Goal: Task Accomplishment & Management: Complete application form

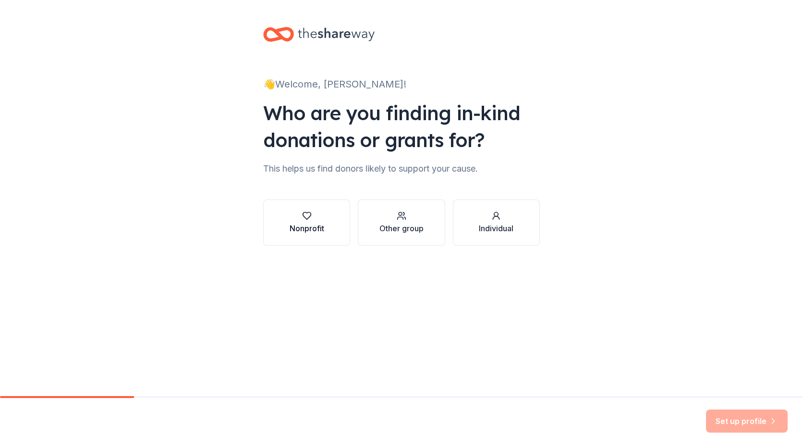
click at [327, 229] on button "Nonprofit" at bounding box center [306, 222] width 87 height 46
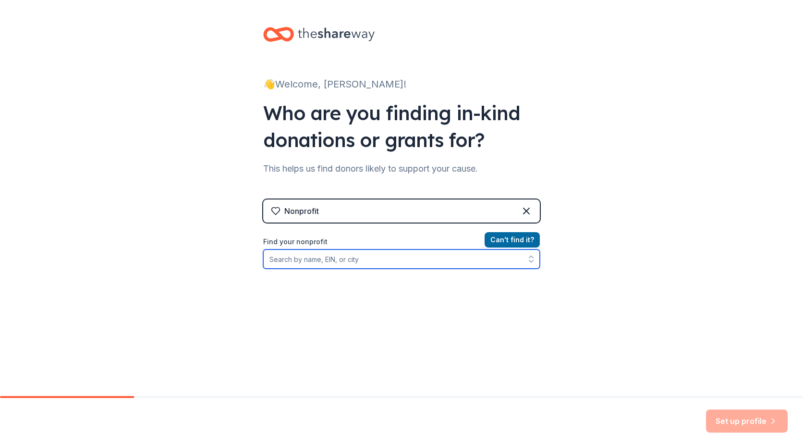
click at [415, 257] on input "Find your nonprofit" at bounding box center [401, 258] width 277 height 19
type input "dtc"
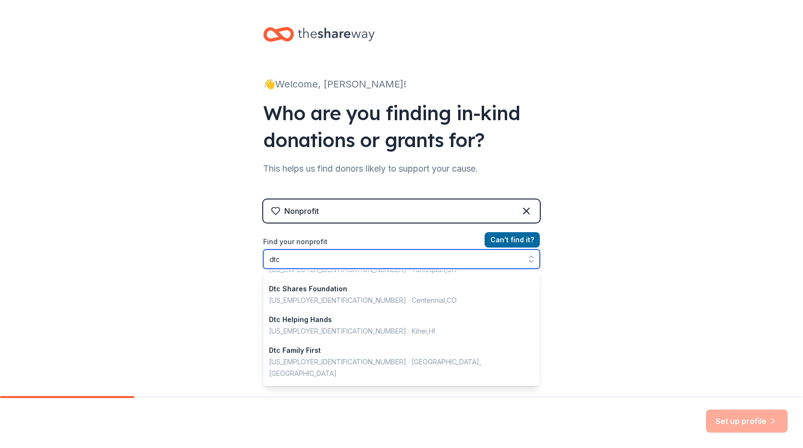
scroll to position [96, 0]
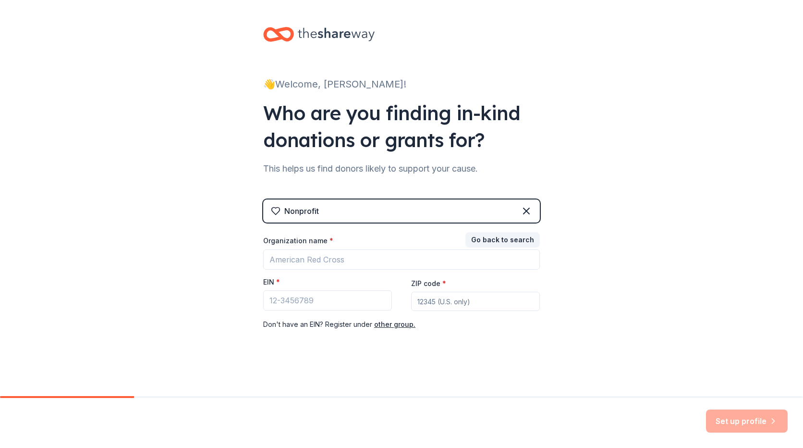
click at [526, 210] on div "Nonprofit Go back to search Organization name * EIN * ZIP code * Don ' t have a…" at bounding box center [401, 274] width 277 height 150
click at [527, 211] on icon at bounding box center [527, 211] width 6 height 6
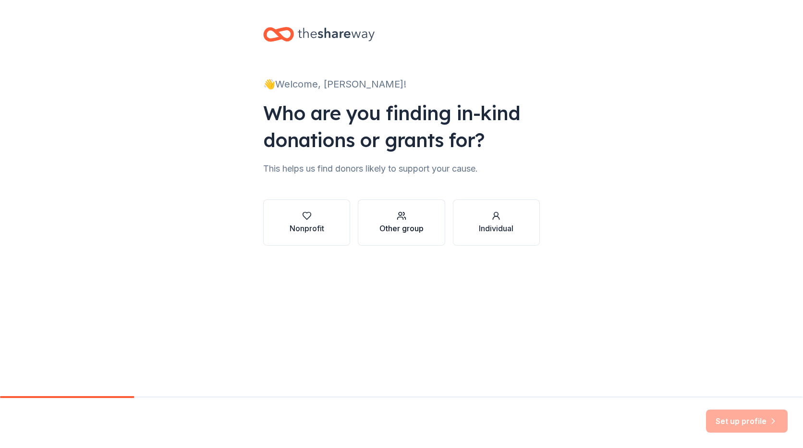
click at [391, 235] on button "Other group" at bounding box center [401, 222] width 87 height 46
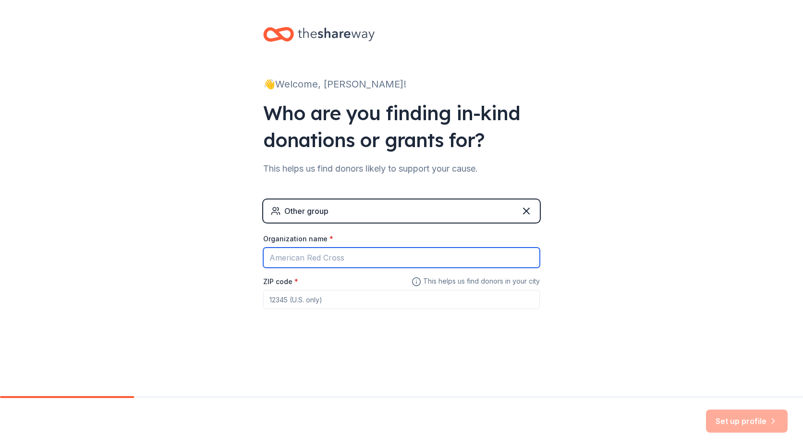
click at [387, 258] on input "Organization name *" at bounding box center [401, 257] width 277 height 20
type input "C"
type input "Mexican Consulate of [GEOGRAPHIC_DATA]"
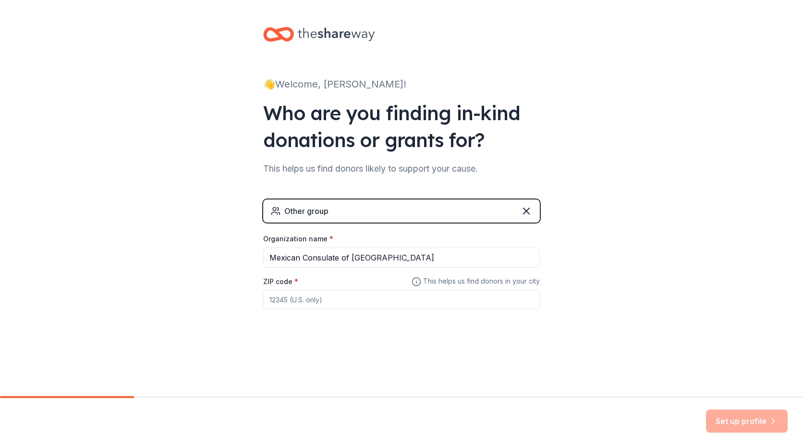
click at [367, 301] on input "ZIP code *" at bounding box center [401, 299] width 277 height 19
type input "77042"
click at [727, 414] on button "Set up profile" at bounding box center [747, 420] width 82 height 23
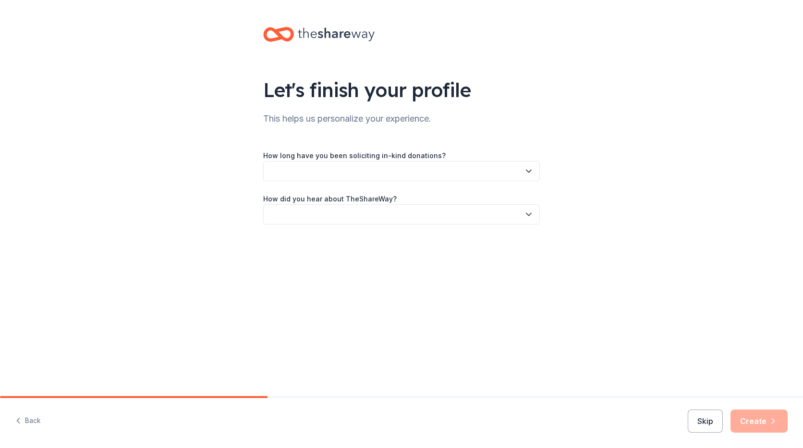
click at [417, 173] on button "button" at bounding box center [401, 171] width 277 height 20
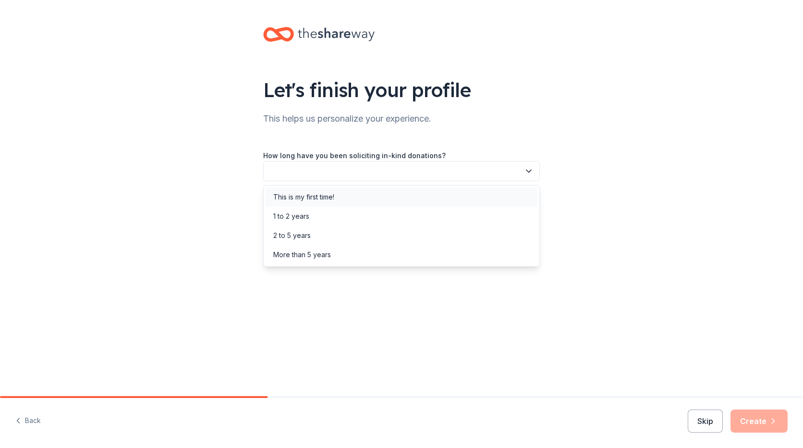
click at [400, 195] on div "This is my first time!" at bounding box center [402, 196] width 272 height 19
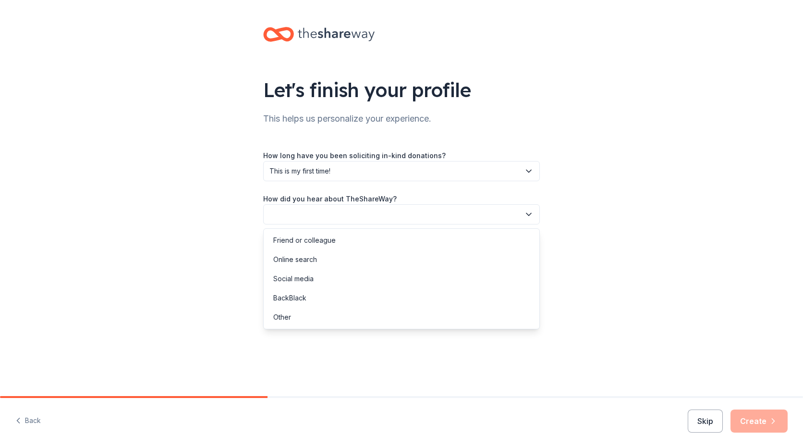
click at [403, 210] on button "button" at bounding box center [401, 214] width 277 height 20
click at [379, 285] on div "Social media" at bounding box center [402, 278] width 272 height 19
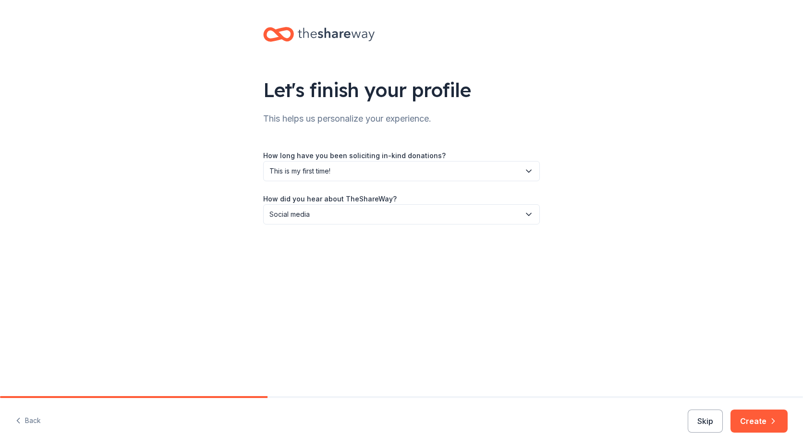
click at [500, 213] on span "Social media" at bounding box center [394, 214] width 251 height 12
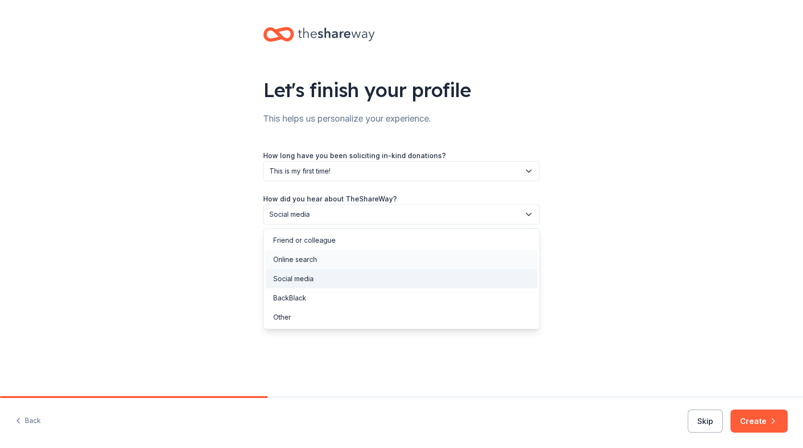
click at [460, 267] on div "Online search" at bounding box center [402, 259] width 272 height 19
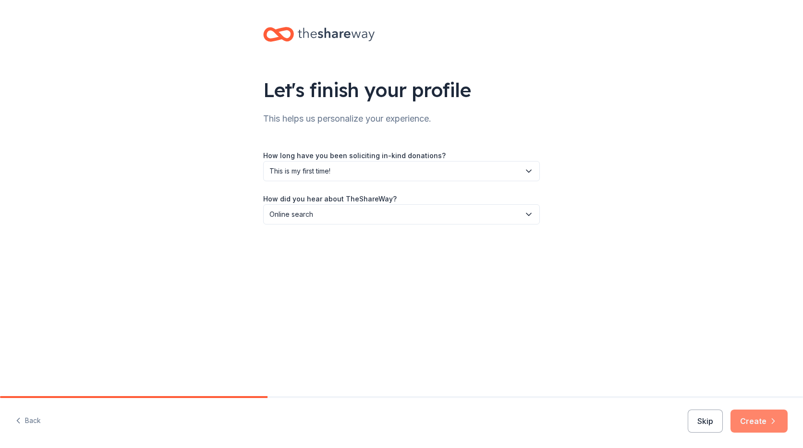
click at [763, 425] on button "Create" at bounding box center [759, 420] width 57 height 23
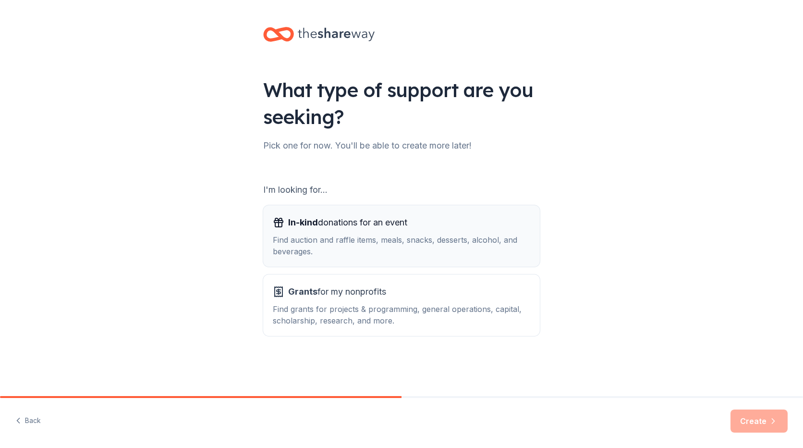
click at [328, 248] on div "Find auction and raffle items, meals, snacks, desserts, alcohol, and beverages." at bounding box center [401, 245] width 257 height 23
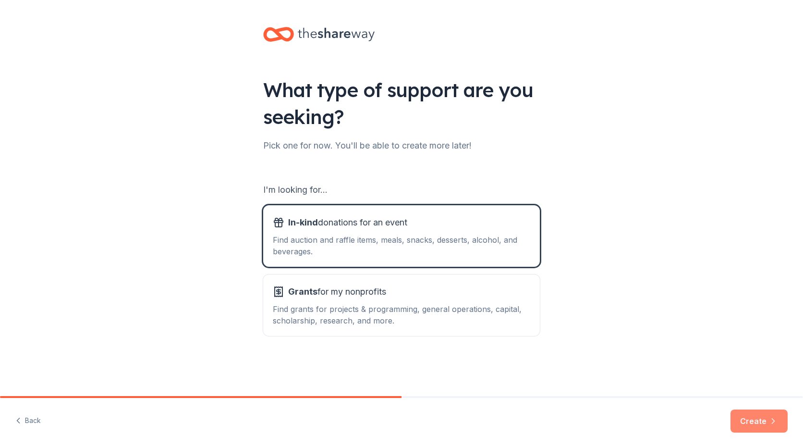
click at [762, 422] on button "Create" at bounding box center [759, 420] width 57 height 23
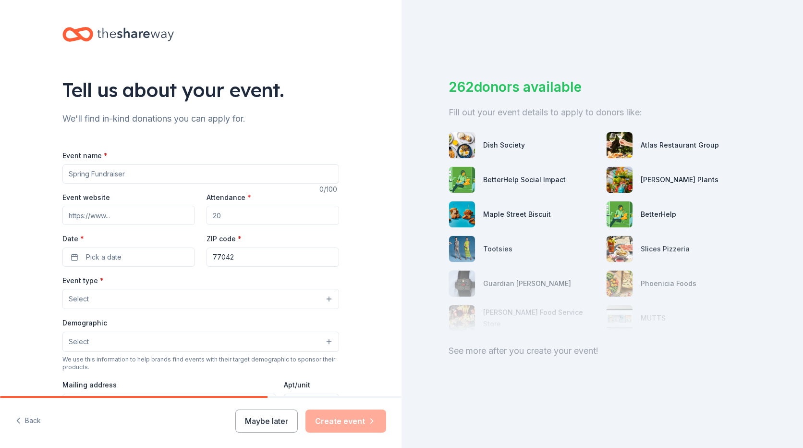
click at [125, 181] on input "Event name *" at bounding box center [200, 173] width 277 height 19
click at [626, 95] on div "262 donors available" at bounding box center [602, 87] width 307 height 20
click at [161, 174] on input "Event name *" at bounding box center [200, 173] width 277 height 19
paste input "Houston Innovation Fair 2025"
type input "Houston Innovation Fair 2025"
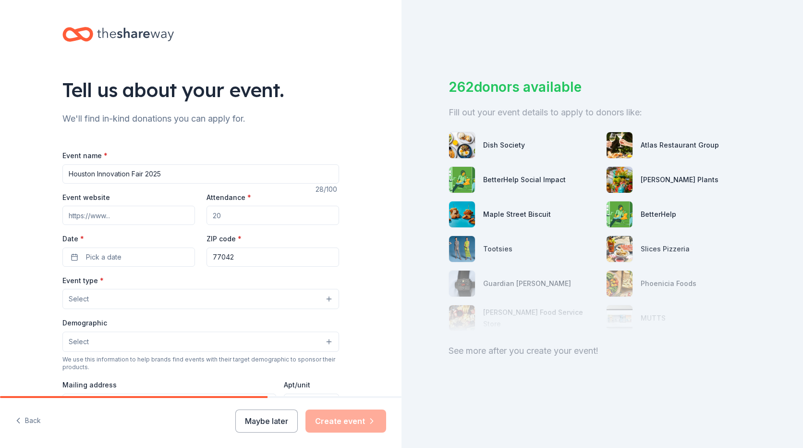
click at [249, 218] on input "Attendance *" at bounding box center [273, 215] width 133 height 19
type input "40"
click at [136, 256] on button "Pick a date" at bounding box center [128, 256] width 133 height 19
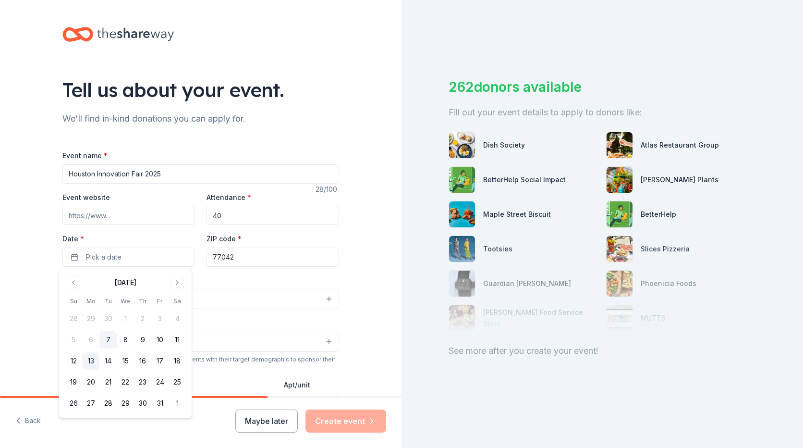
click at [93, 359] on button "13" at bounding box center [90, 360] width 17 height 17
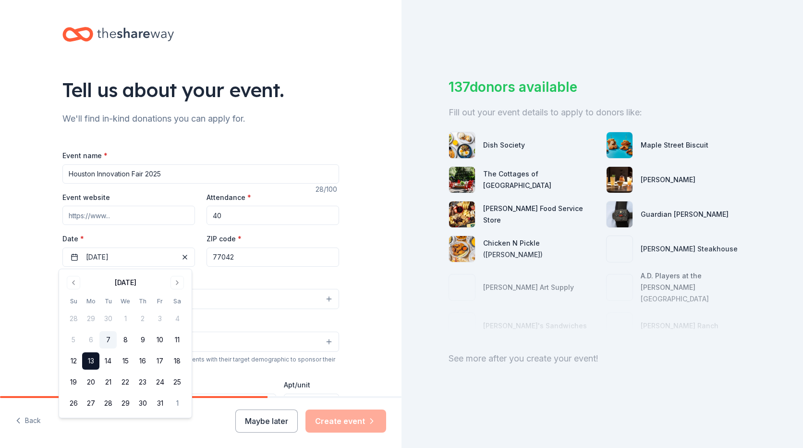
click at [268, 277] on div "Event type * Select" at bounding box center [200, 291] width 277 height 35
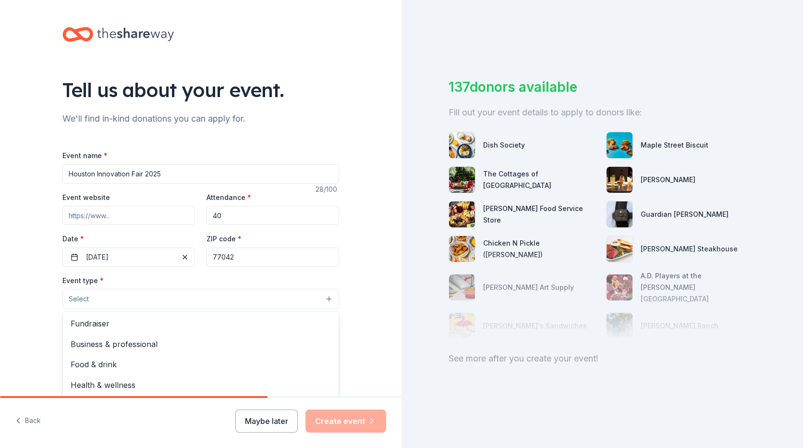
click at [144, 296] on button "Select" at bounding box center [200, 299] width 277 height 20
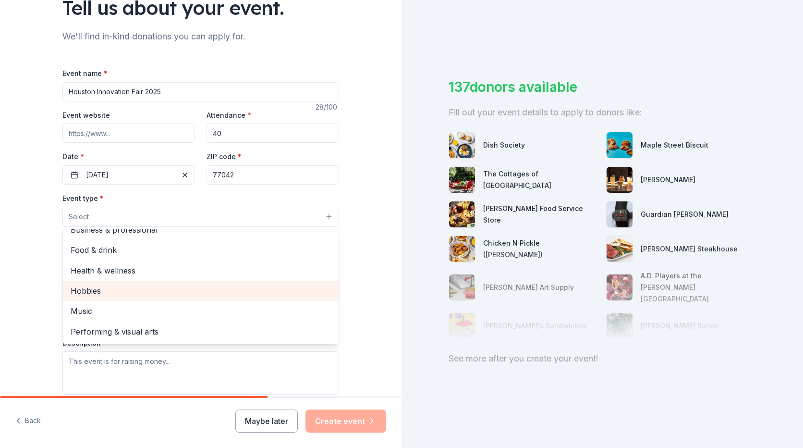
scroll to position [96, 0]
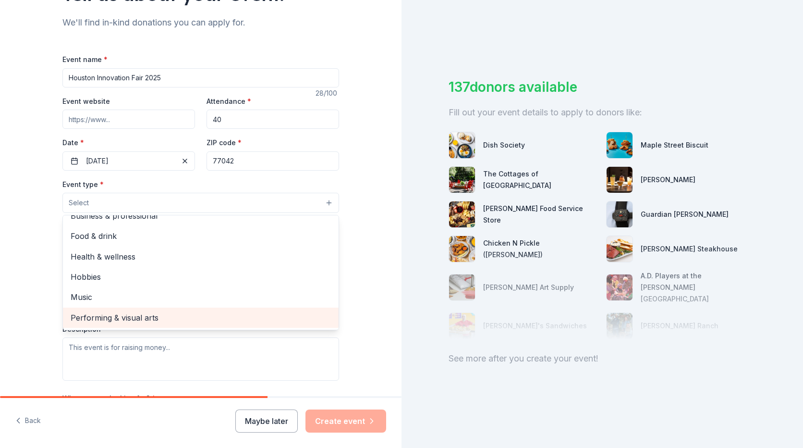
click at [117, 315] on span "Performing & visual arts" at bounding box center [201, 317] width 260 height 12
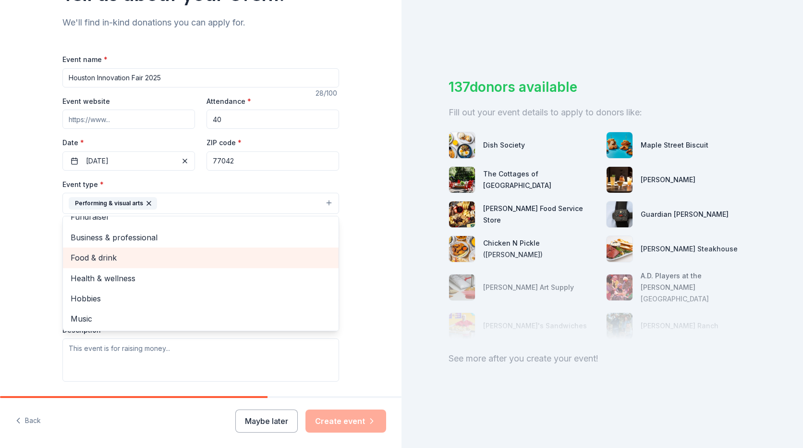
scroll to position [0, 0]
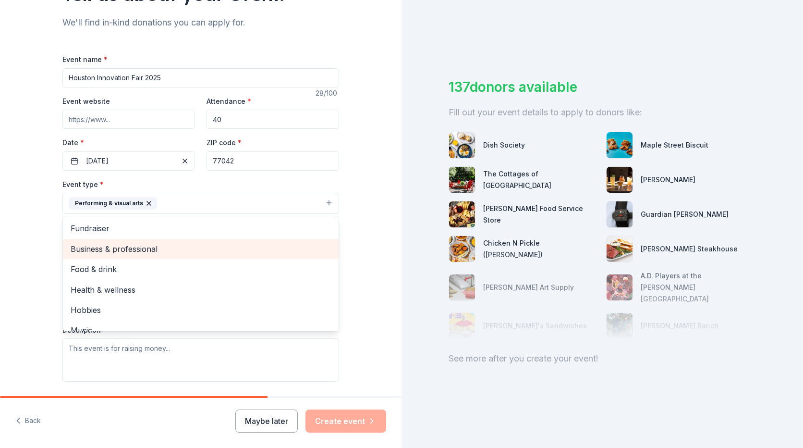
click at [136, 254] on span "Business & professional" at bounding box center [201, 249] width 260 height 12
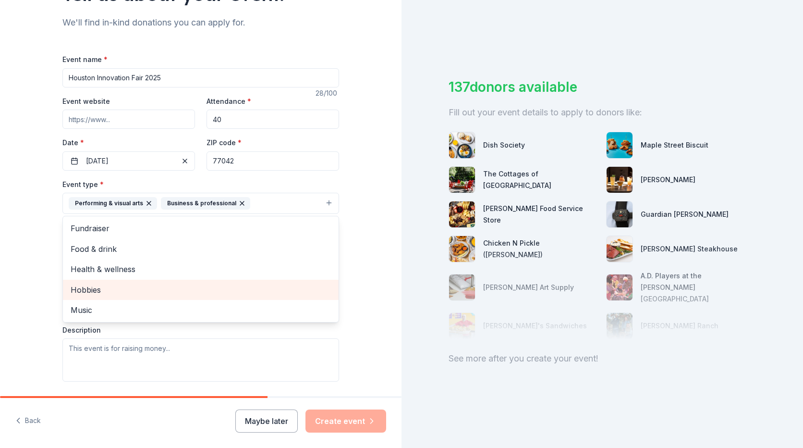
click at [140, 294] on span "Hobbies" at bounding box center [201, 289] width 260 height 12
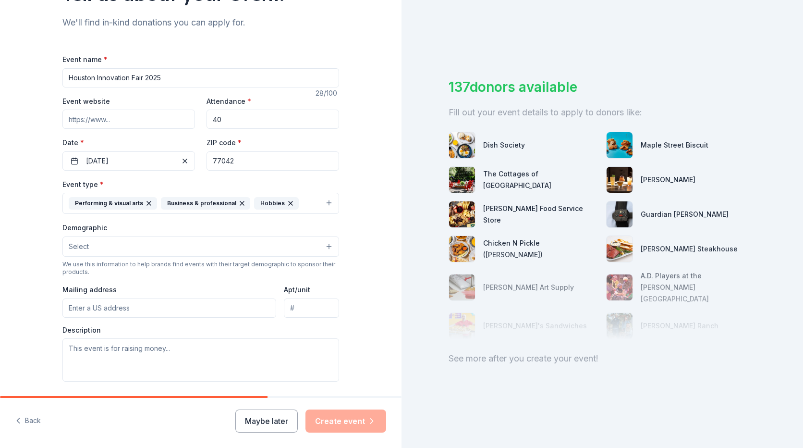
click at [289, 204] on icon "button" at bounding box center [291, 203] width 4 height 4
click at [368, 260] on div "Tell us about your event. We'll find in-kind donations you can apply for. Event…" at bounding box center [201, 224] width 402 height 640
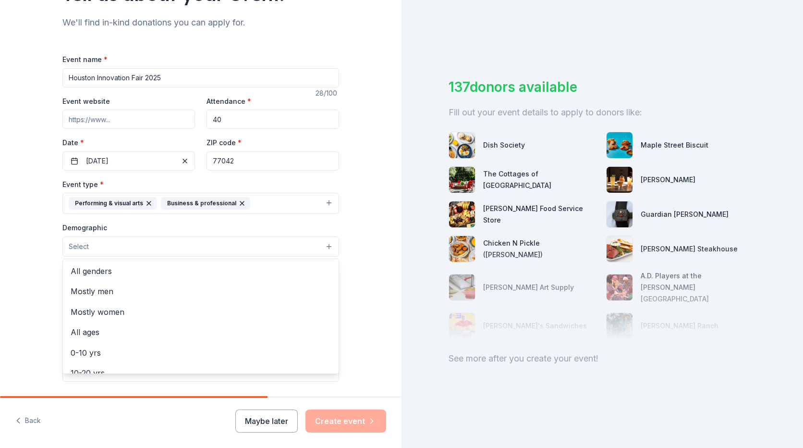
click at [258, 243] on button "Select" at bounding box center [200, 246] width 277 height 20
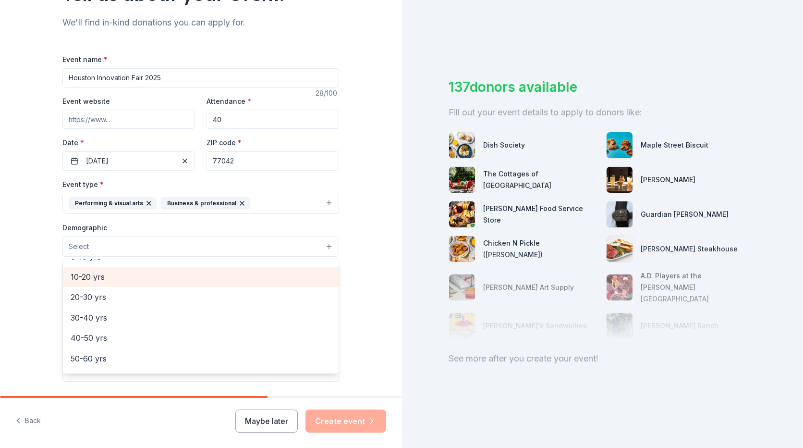
click at [120, 281] on span "10-20 yrs" at bounding box center [201, 276] width 260 height 12
click at [120, 281] on span "20-30 yrs" at bounding box center [201, 277] width 260 height 12
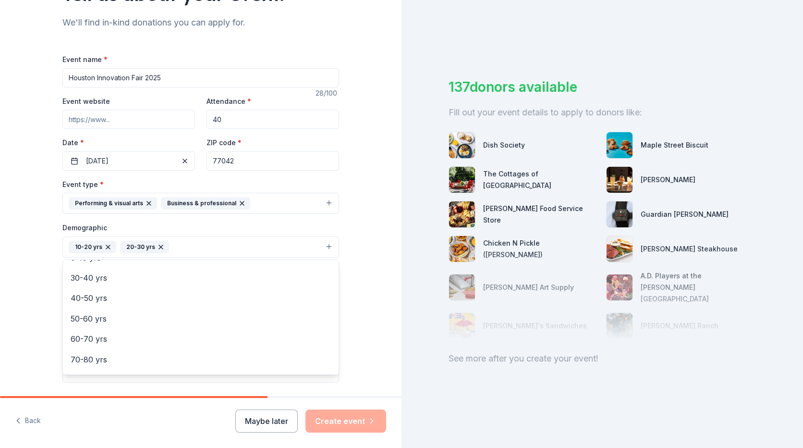
click at [344, 297] on div "Tell us about your event. We'll find in-kind donations you can apply for. Event…" at bounding box center [200, 224] width 307 height 641
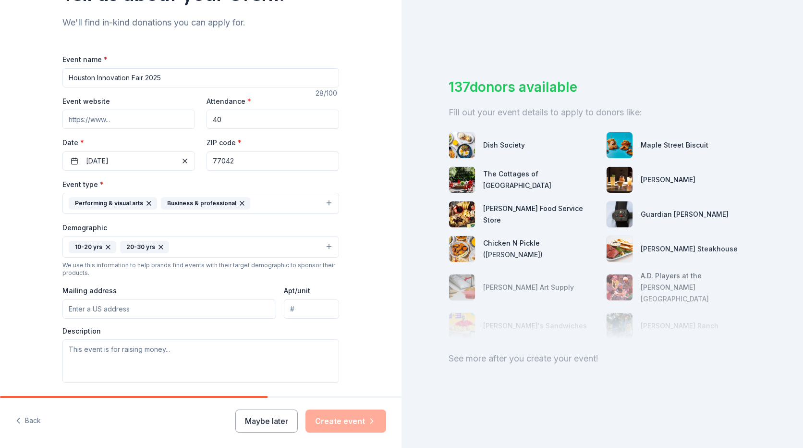
click at [216, 309] on input "Mailing address" at bounding box center [169, 308] width 214 height 19
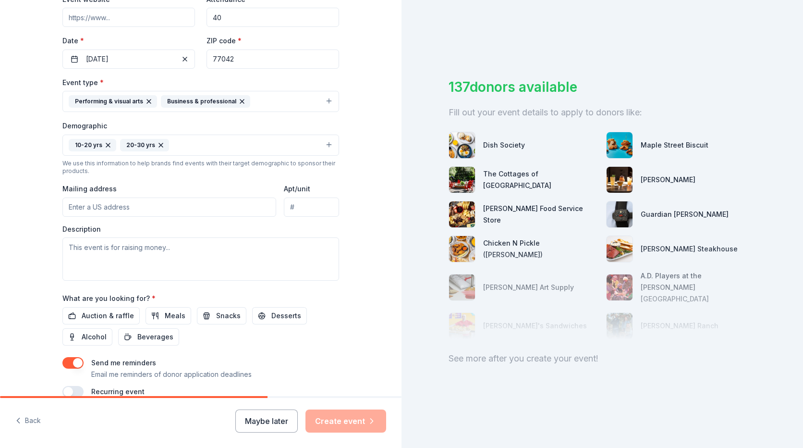
scroll to position [192, 0]
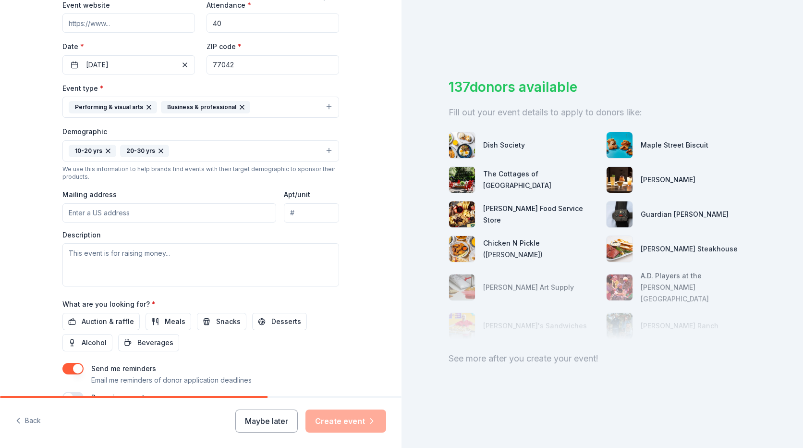
click at [202, 213] on input "Mailing address" at bounding box center [169, 212] width 214 height 19
type input "3200 Rogerdale Road, Houston, TX, 77042"
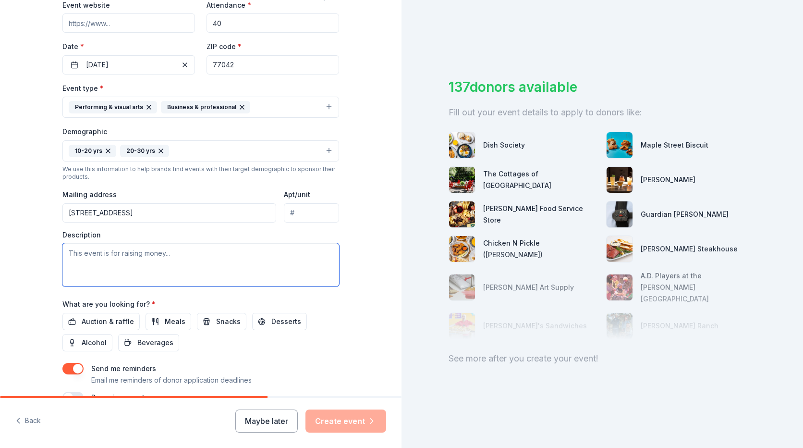
click at [180, 258] on textarea at bounding box center [200, 264] width 277 height 43
click at [151, 258] on textarea at bounding box center [200, 264] width 277 height 43
paste textarea "We are seeking sponsorship for 35 boxlunch or snacks on October 13, 14 and 15, …"
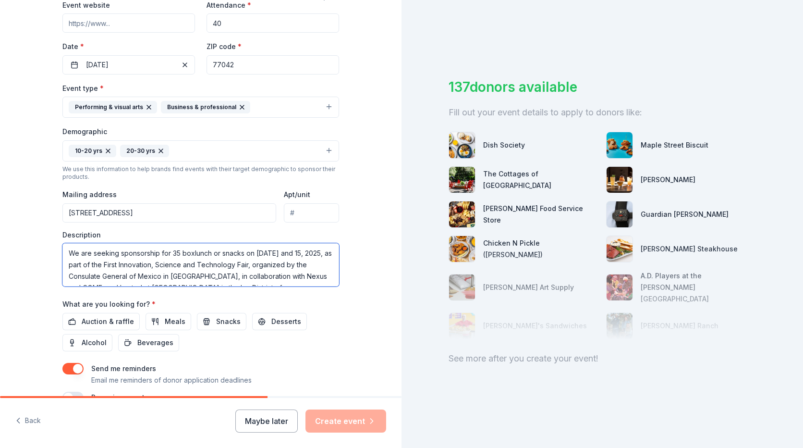
scroll to position [133, 0]
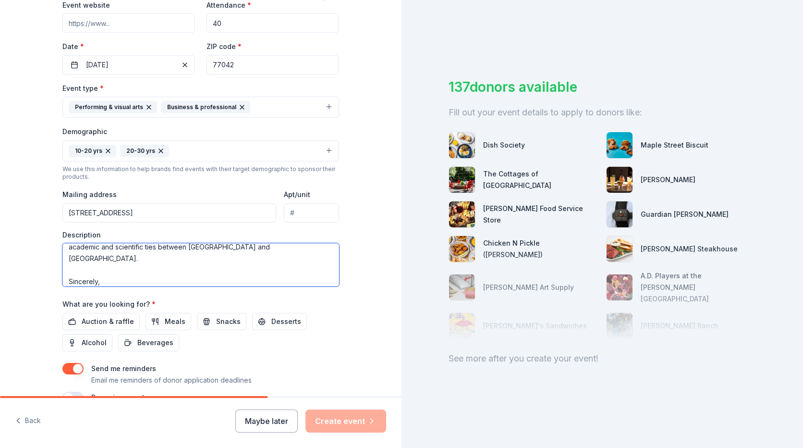
drag, startPoint x: 111, startPoint y: 263, endPoint x: 45, endPoint y: 260, distance: 65.8
click at [47, 260] on div "Tell us about your event. We'll find in-kind donations you can apply for. Event…" at bounding box center [200, 128] width 307 height 641
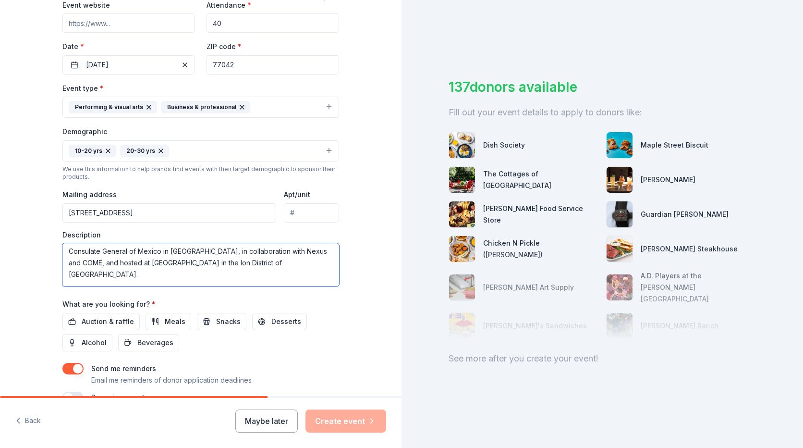
scroll to position [0, 0]
drag, startPoint x: 129, startPoint y: 265, endPoint x: 276, endPoint y: 267, distance: 146.5
click at [276, 267] on textarea "We are seeking sponsorship for 35 boxlunch or snacks on October 13, 14 and 15, …" at bounding box center [200, 264] width 277 height 43
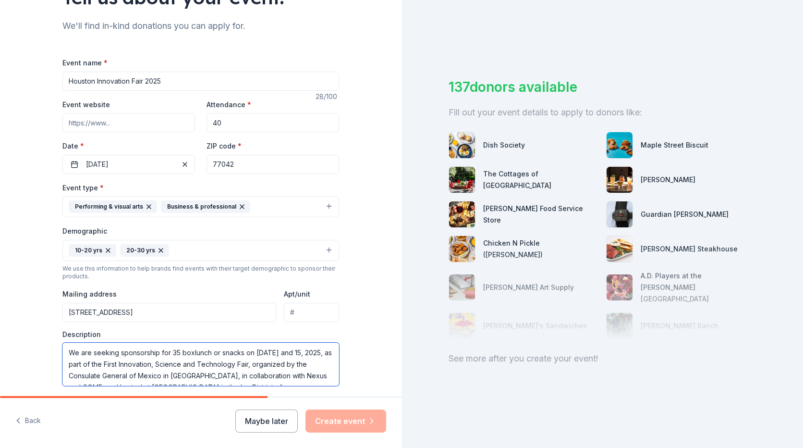
scroll to position [96, 0]
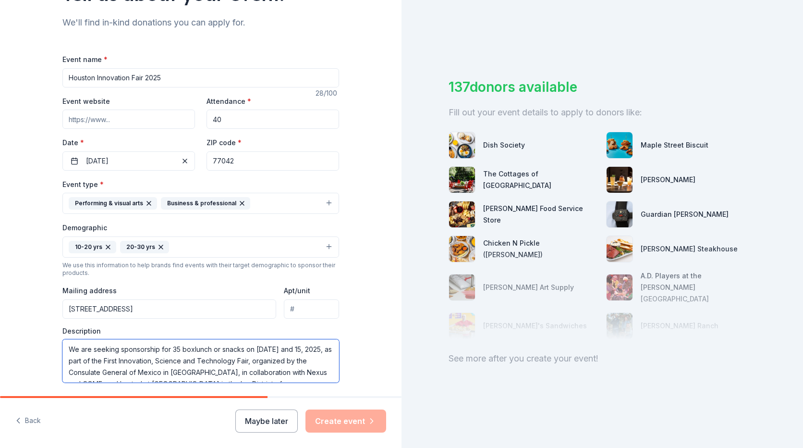
type textarea "We are seeking sponsorship for 35 boxlunch or snacks on October 13, 14 and 15, …"
drag, startPoint x: 169, startPoint y: 77, endPoint x: 110, endPoint y: 80, distance: 58.7
click at [47, 77] on div "Tell us about your event. We'll find in-kind donations you can apply for. Event…" at bounding box center [200, 224] width 307 height 641
paste input "First Innovation, Science and Technology Fair,"
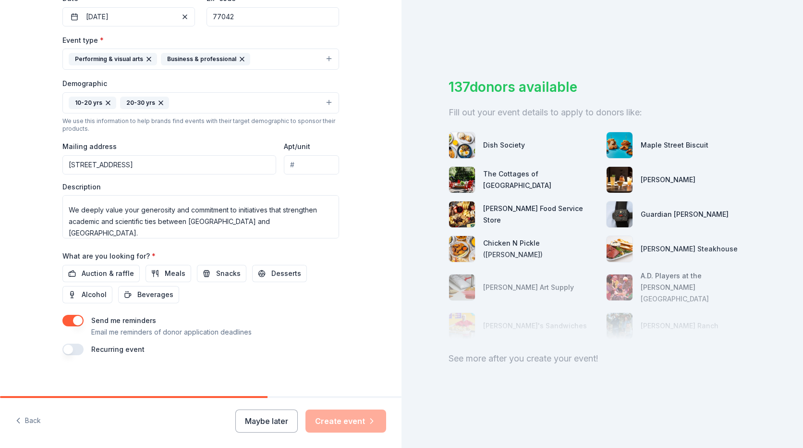
scroll to position [115, 0]
type input "First Innovation, Science and Technology Fair"
click at [169, 274] on span "Meals" at bounding box center [175, 274] width 21 height 12
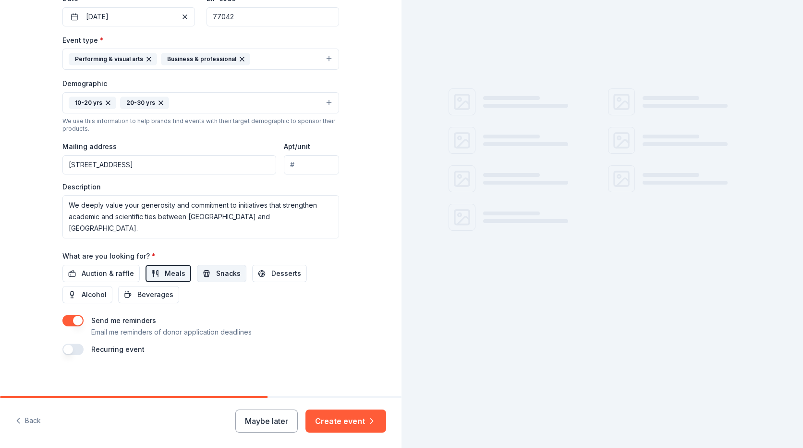
click at [216, 270] on span "Snacks" at bounding box center [228, 274] width 24 height 12
click at [256, 271] on button "Desserts" at bounding box center [279, 273] width 55 height 17
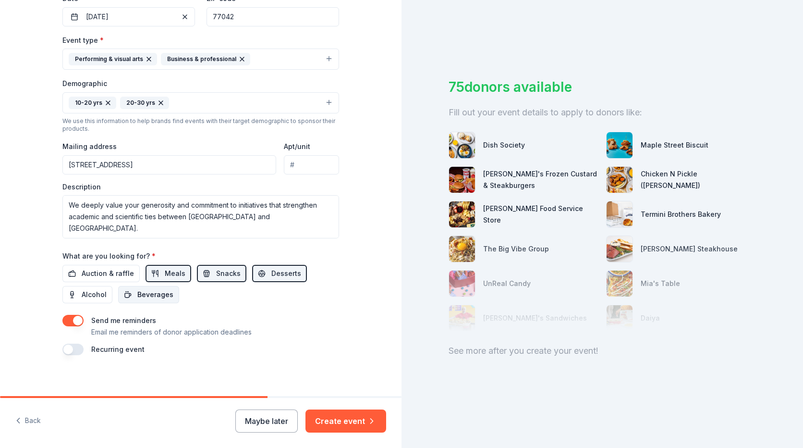
click at [148, 295] on span "Beverages" at bounding box center [155, 295] width 36 height 12
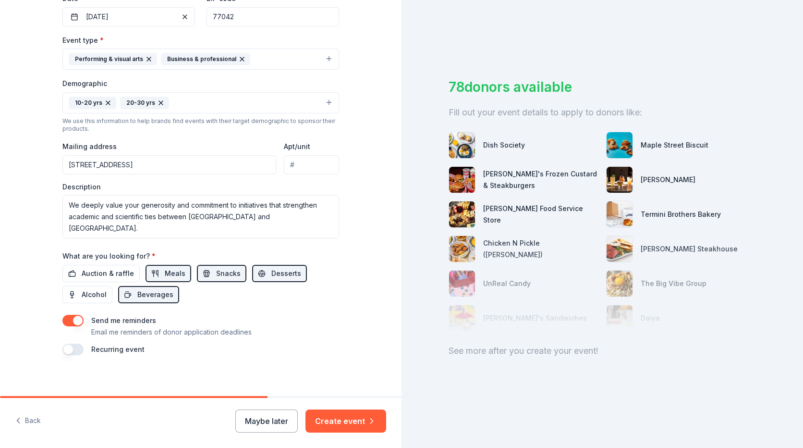
scroll to position [245, 0]
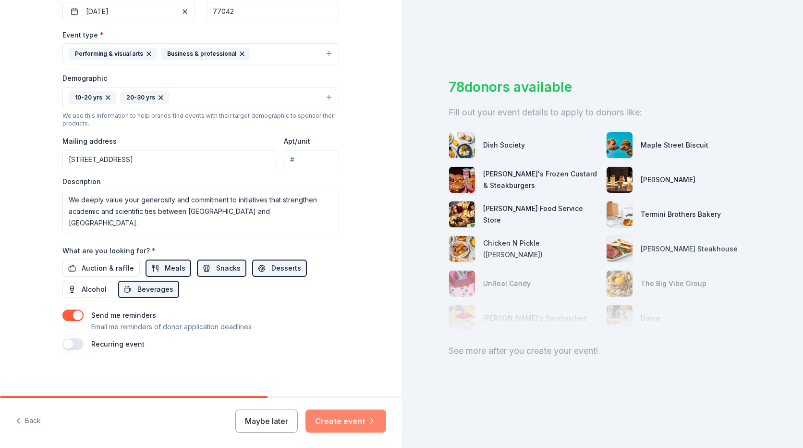
click at [362, 416] on button "Create event" at bounding box center [345, 420] width 81 height 23
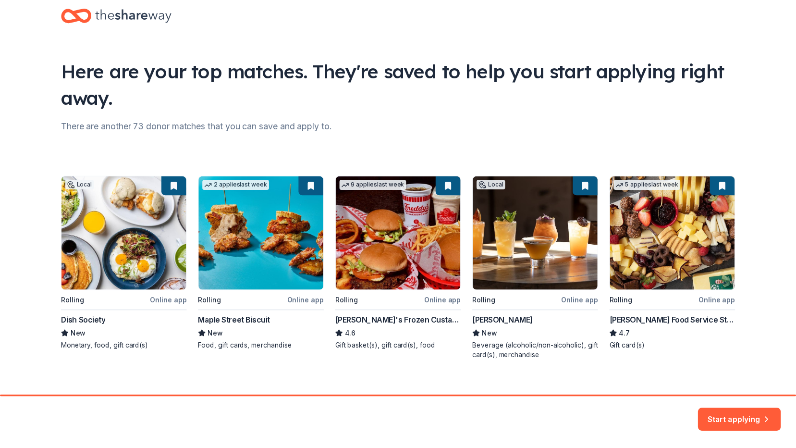
scroll to position [31, 0]
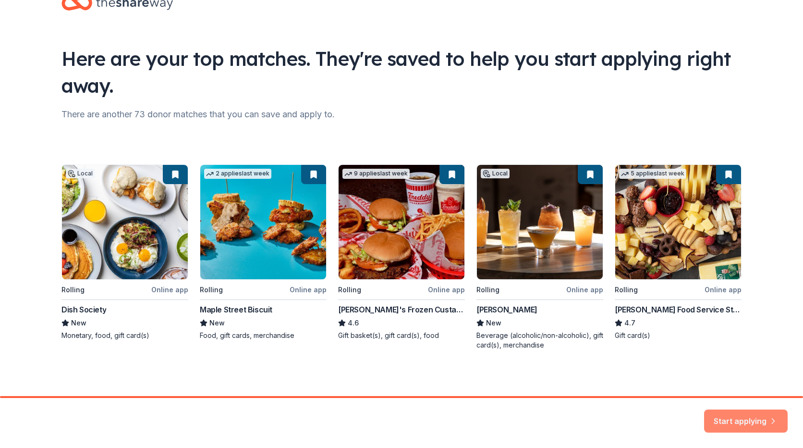
click at [755, 419] on button "Start applying" at bounding box center [746, 414] width 84 height 23
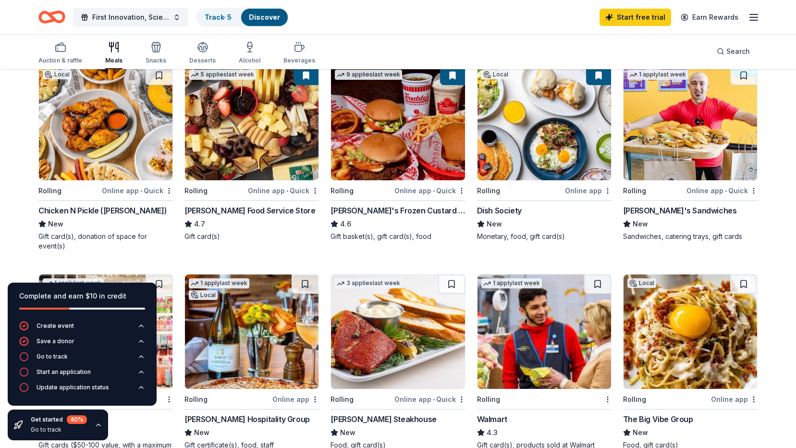
scroll to position [96, 0]
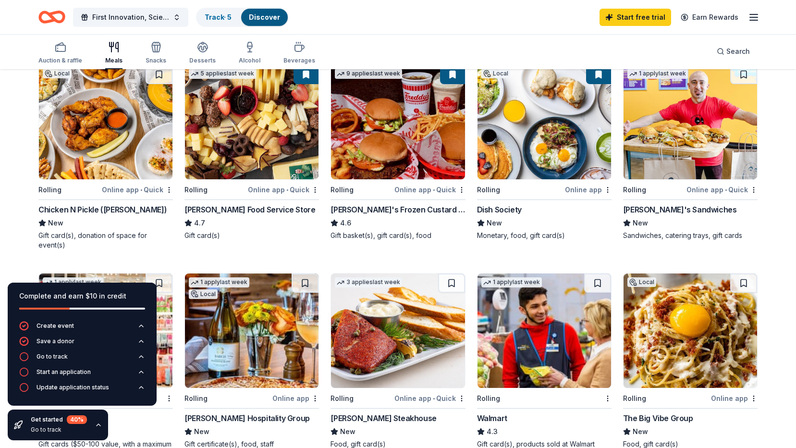
click at [398, 234] on div "Gift basket(s), gift card(s), food" at bounding box center [397, 236] width 134 height 10
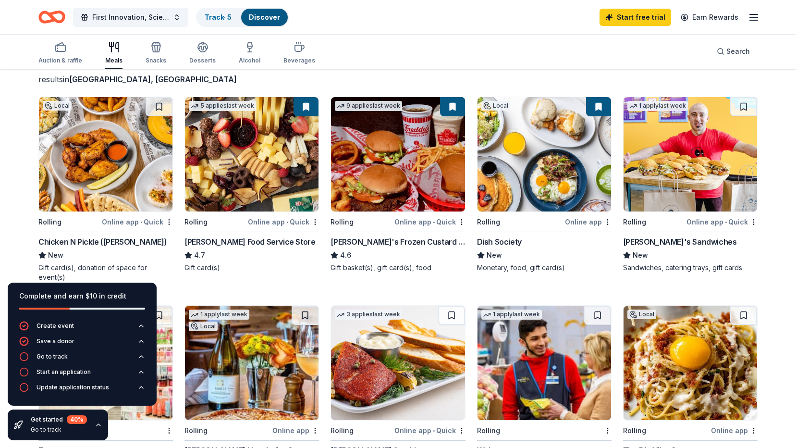
scroll to position [0, 0]
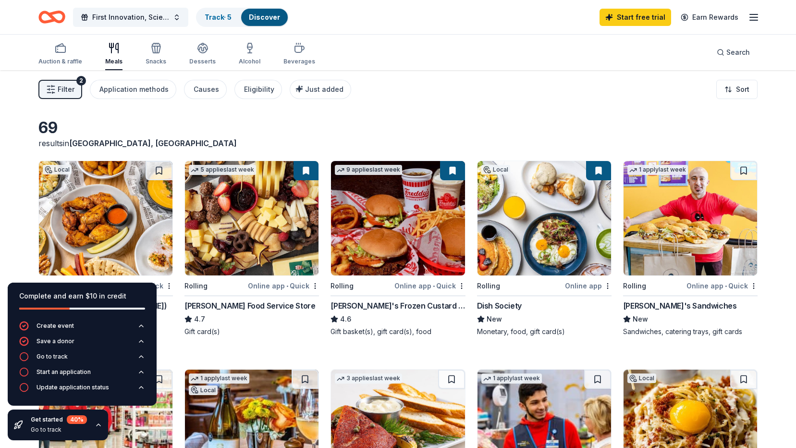
click at [453, 171] on button at bounding box center [452, 170] width 25 height 19
click at [450, 170] on button at bounding box center [452, 170] width 25 height 19
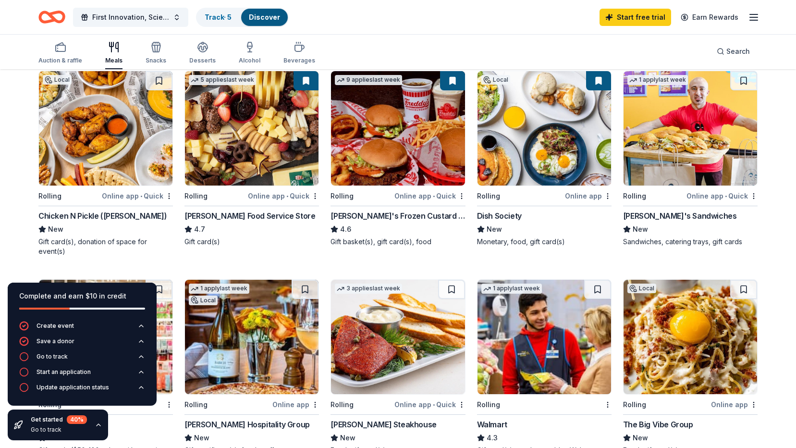
scroll to position [96, 0]
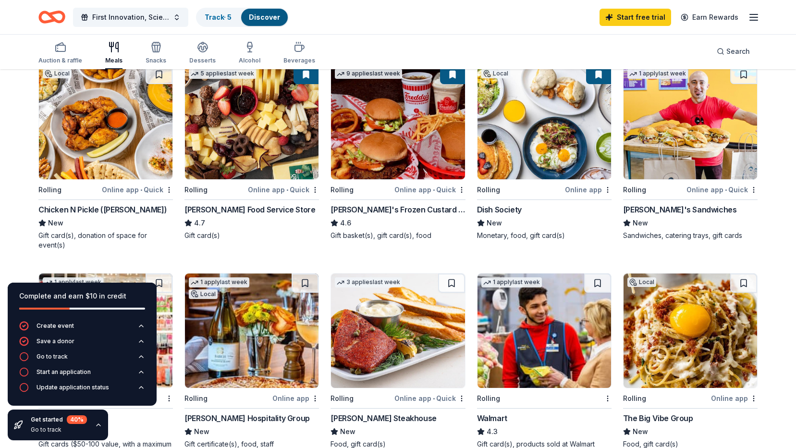
click at [681, 215] on div "Ike's Sandwiches New Sandwiches, catering trays, gift cards" at bounding box center [690, 222] width 134 height 37
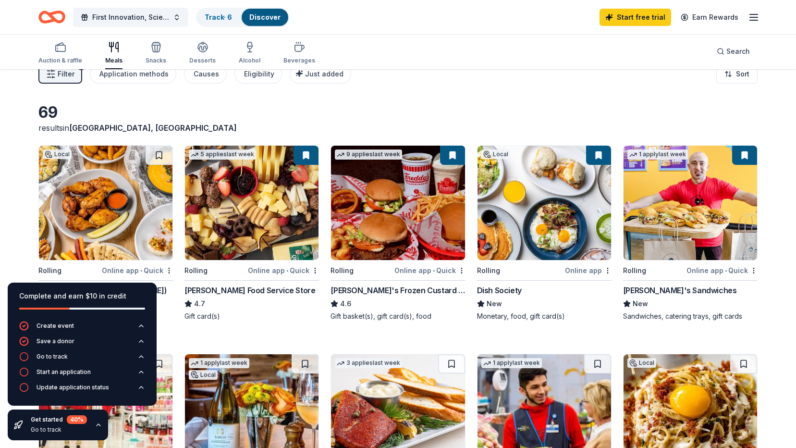
scroll to position [0, 0]
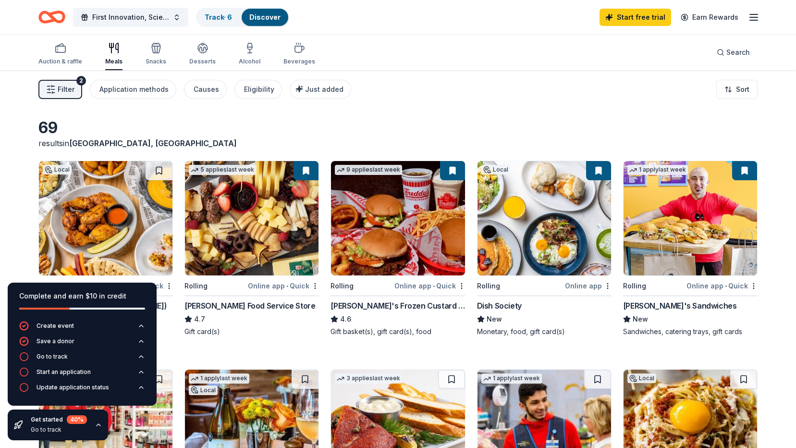
click at [504, 307] on div "Dish Society" at bounding box center [499, 306] width 45 height 12
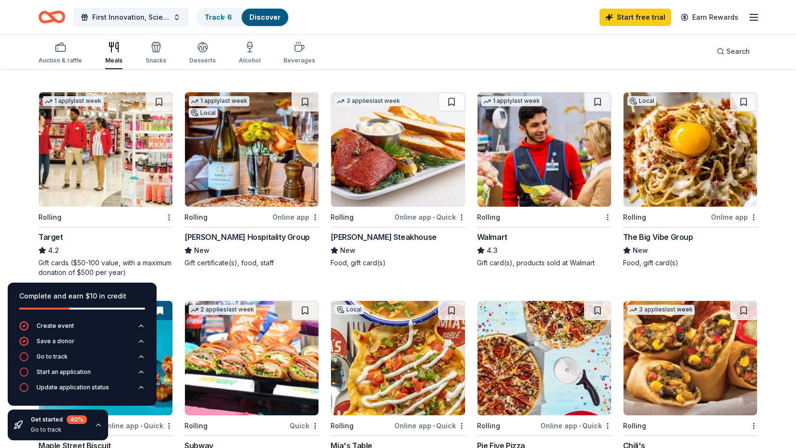
scroll to position [288, 0]
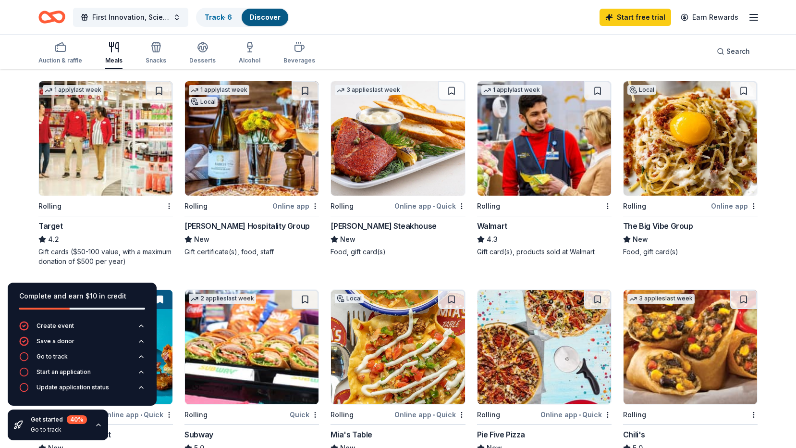
click at [680, 223] on div "The Big Vibe Group" at bounding box center [658, 226] width 70 height 12
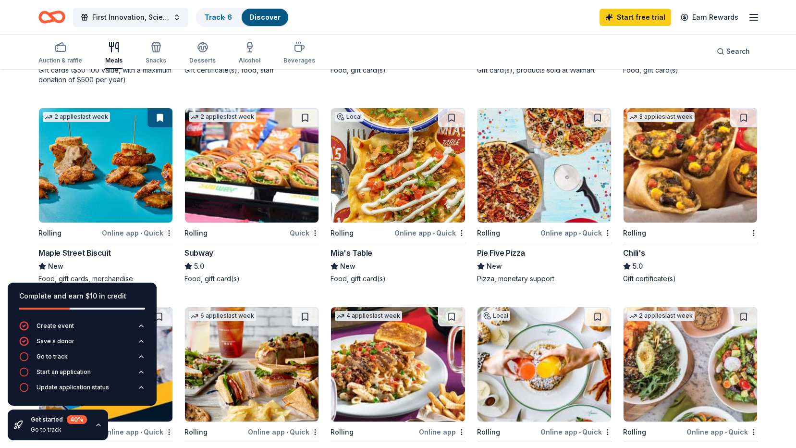
scroll to position [528, 0]
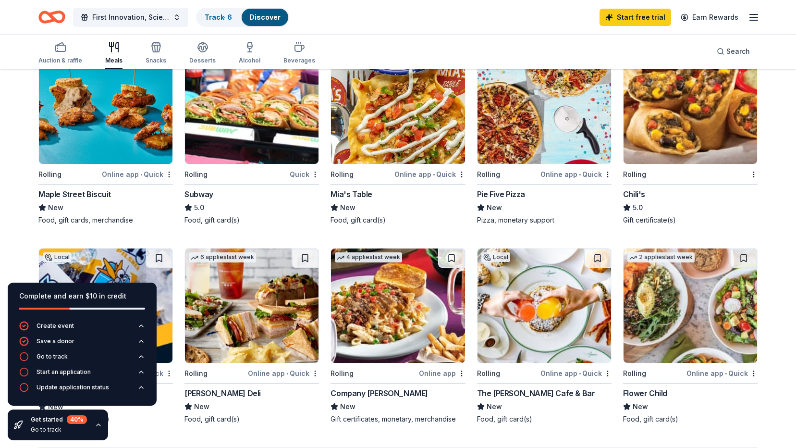
click at [495, 198] on div "Pie Five Pizza" at bounding box center [501, 194] width 48 height 12
click at [209, 184] on div "2 applies last week Rolling Quick Subway 5.0 Food, gift card(s)" at bounding box center [251, 137] width 134 height 176
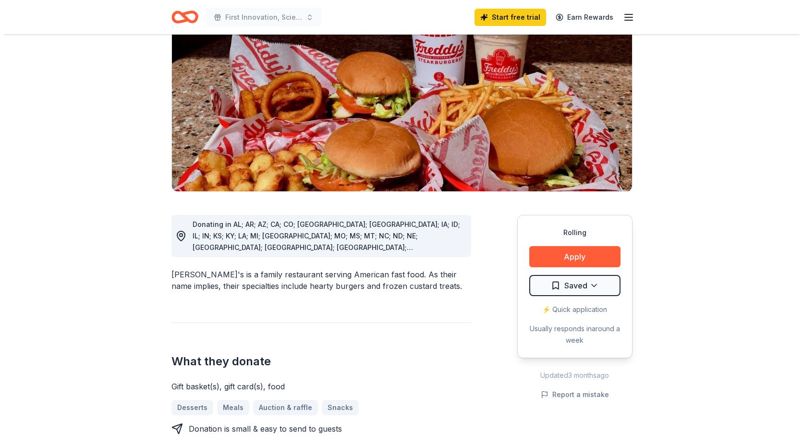
scroll to position [96, 0]
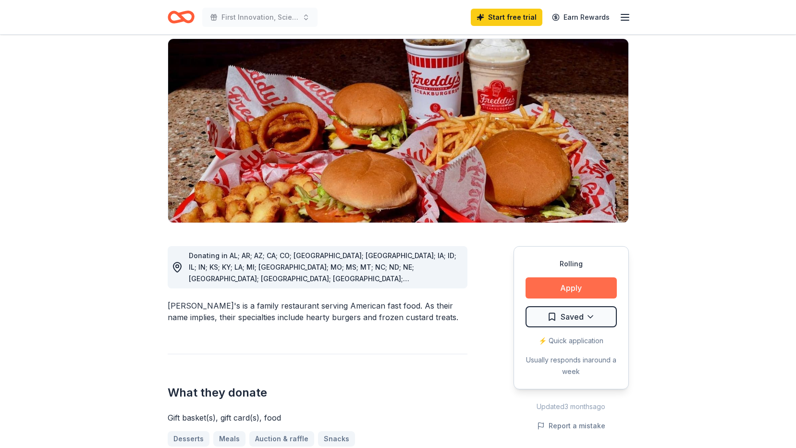
click at [574, 277] on button "Apply" at bounding box center [570, 287] width 91 height 21
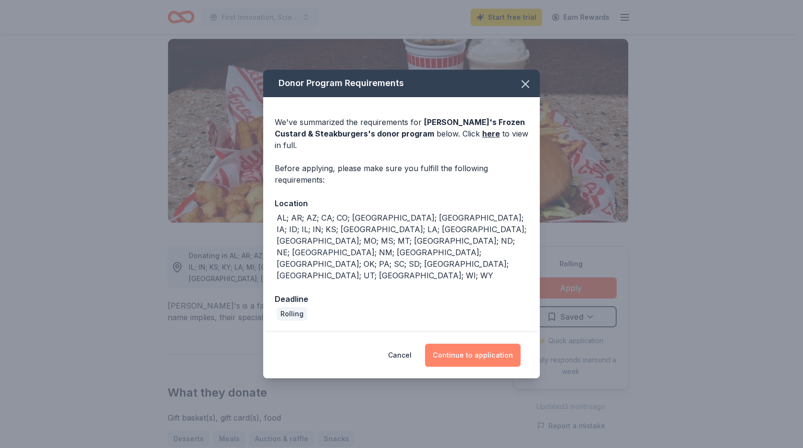
click at [493, 343] on button "Continue to application" at bounding box center [473, 354] width 96 height 23
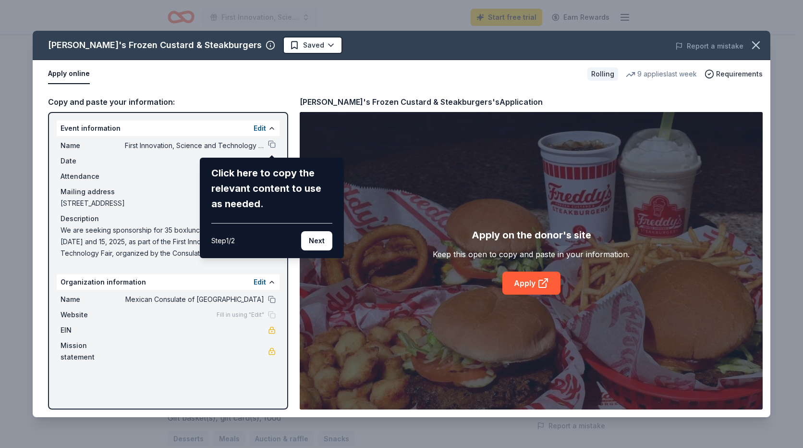
click at [271, 141] on div "Freddy's Frozen Custard & Steakburgers Saved Report a mistake Apply online Roll…" at bounding box center [402, 224] width 738 height 386
click at [320, 244] on button "Next" at bounding box center [316, 240] width 31 height 19
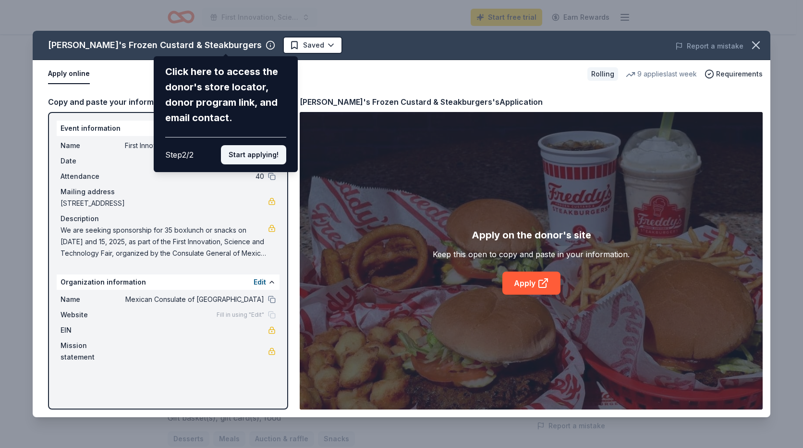
click at [279, 156] on button "Start applying!" at bounding box center [253, 154] width 65 height 19
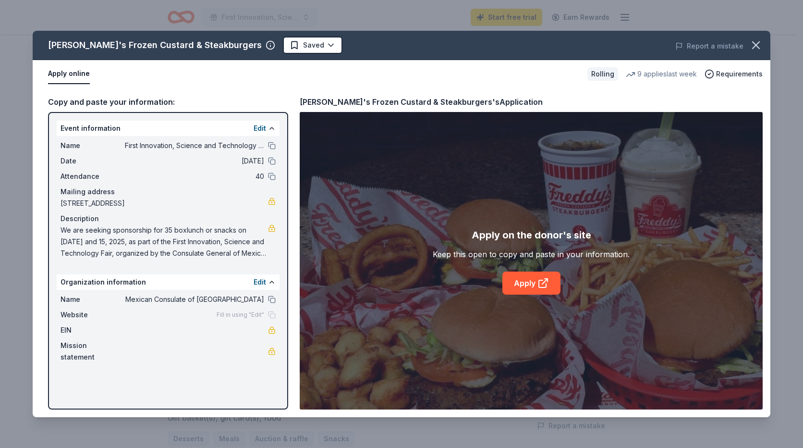
click at [271, 147] on div "Freddy's Frozen Custard & Steakburgers Saved Report a mistake Apply online Roll…" at bounding box center [402, 224] width 738 height 386
click at [534, 283] on div "Freddy's Frozen Custard & Steakburgers Saved Report a mistake Apply online Roll…" at bounding box center [402, 224] width 738 height 386
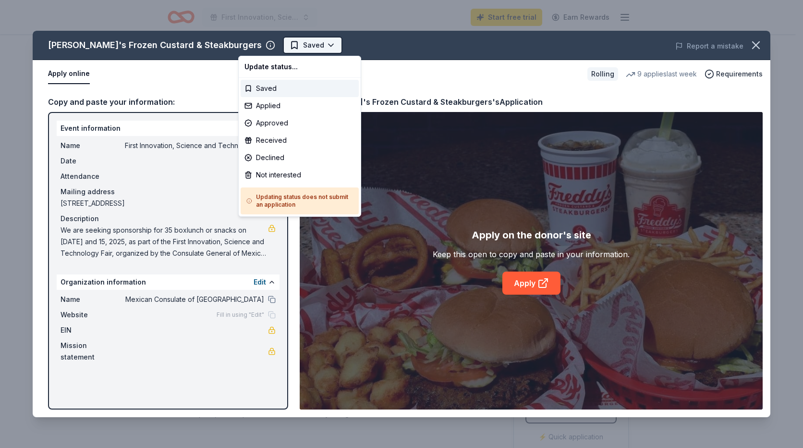
click at [286, 46] on html "First Innovation, Science and Technology Fair Start free trial Earn Rewards Rol…" at bounding box center [401, 224] width 803 height 448
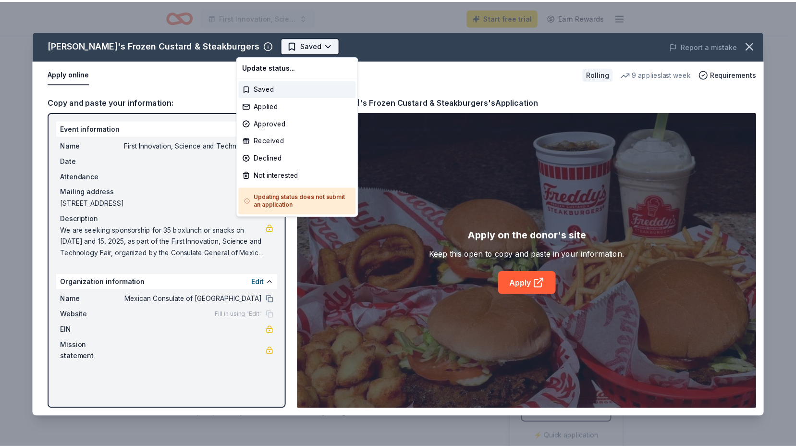
scroll to position [0, 0]
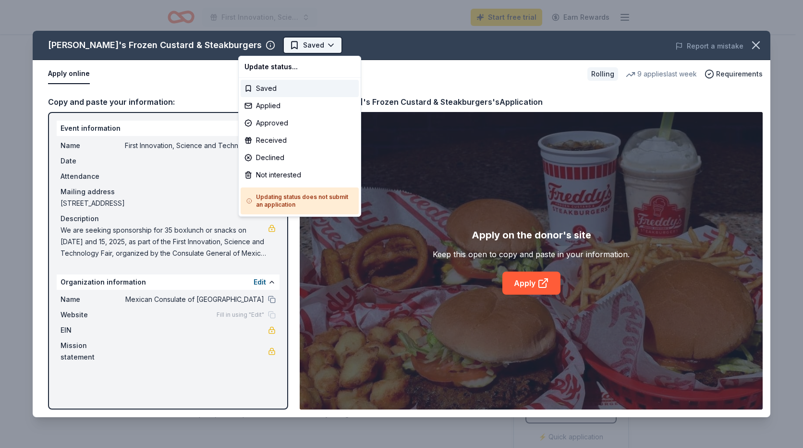
click at [286, 46] on html "First Innovation, Science and Technology Fair Start free trial Earn Rewards Rol…" at bounding box center [401, 224] width 803 height 448
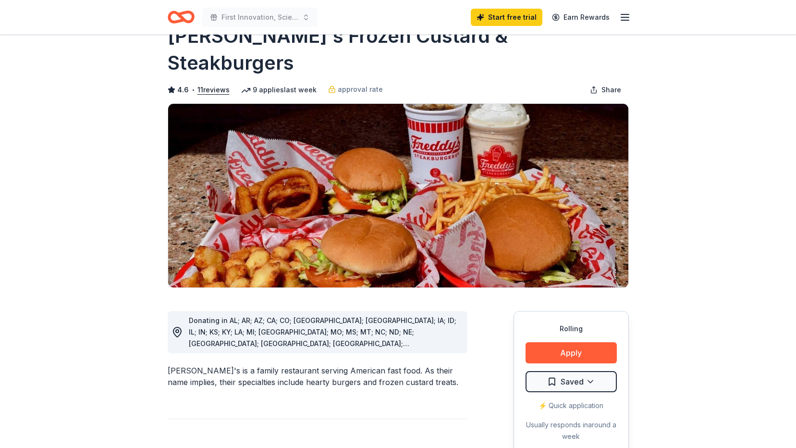
scroll to position [48, 0]
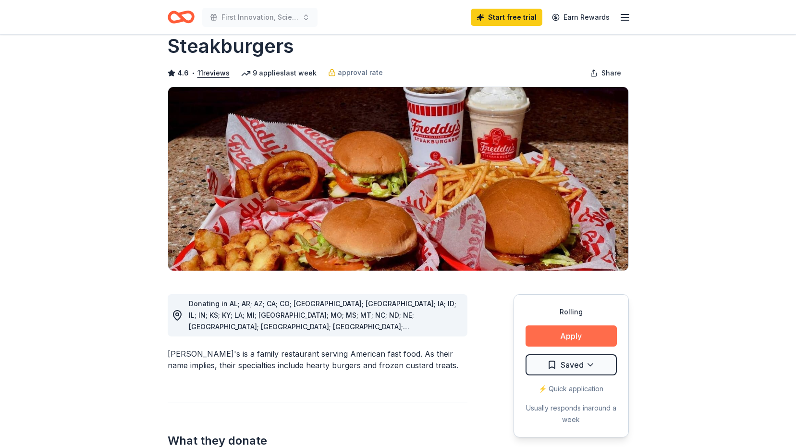
click at [579, 325] on button "Apply" at bounding box center [570, 335] width 91 height 21
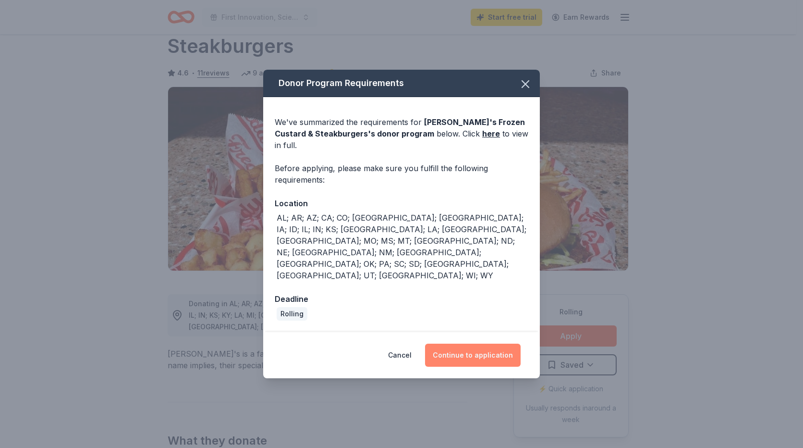
click at [486, 343] on button "Continue to application" at bounding box center [473, 354] width 96 height 23
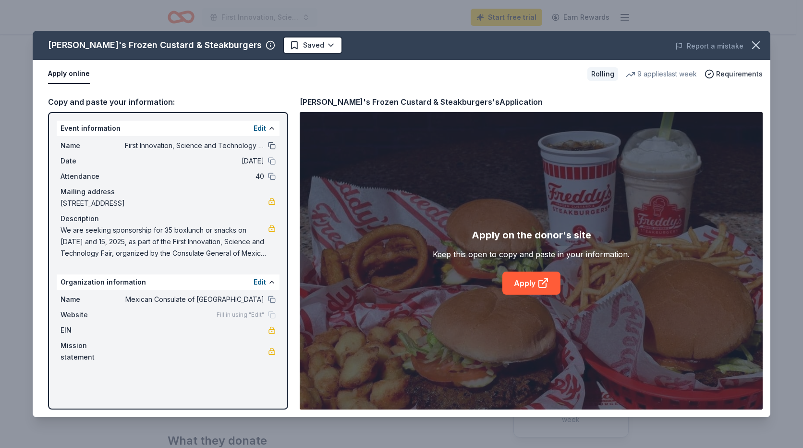
click at [271, 146] on button at bounding box center [272, 146] width 8 height 8
click at [529, 280] on link "Apply" at bounding box center [531, 282] width 58 height 23
click at [754, 46] on icon "button" at bounding box center [755, 44] width 13 height 13
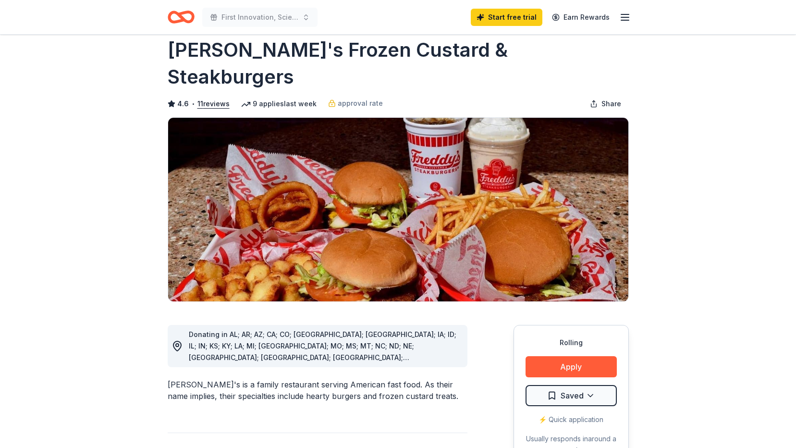
scroll to position [0, 0]
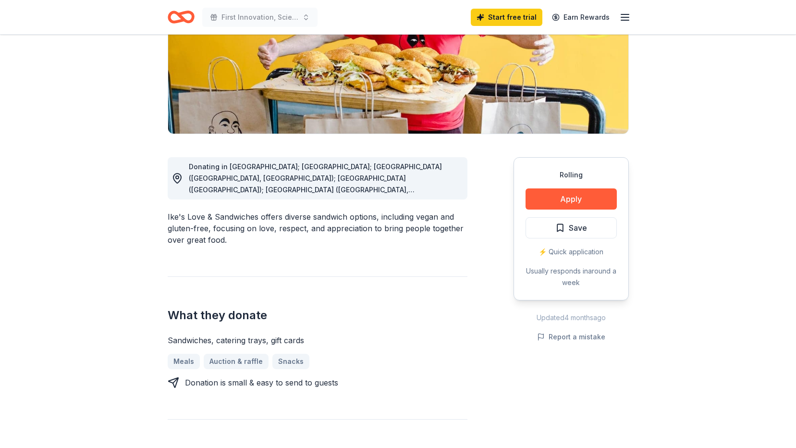
scroll to position [192, 0]
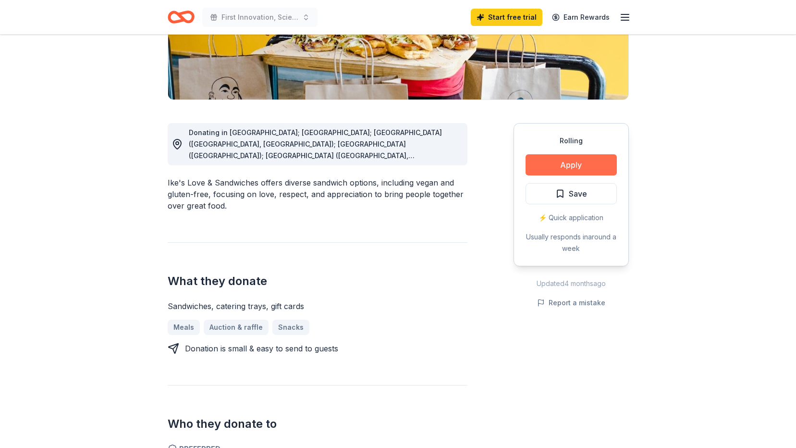
click at [563, 165] on button "Apply" at bounding box center [570, 164] width 91 height 21
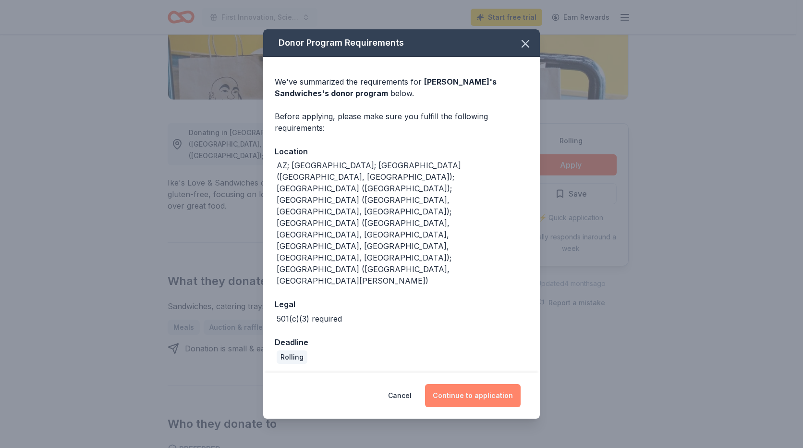
click at [470, 384] on button "Continue to application" at bounding box center [473, 395] width 96 height 23
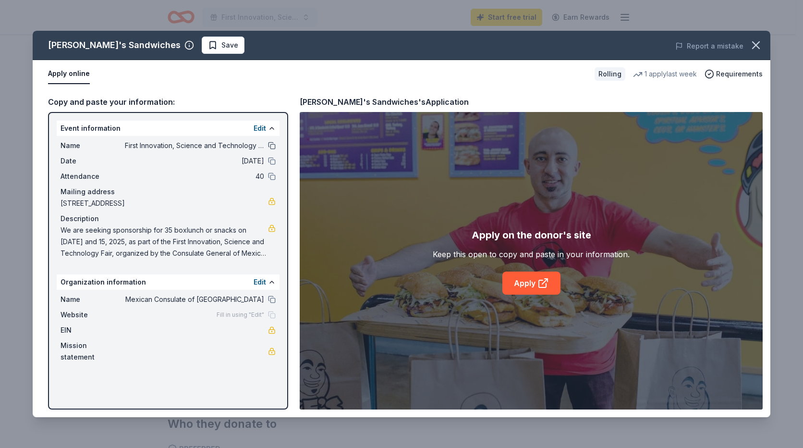
click at [268, 147] on button at bounding box center [272, 146] width 8 height 8
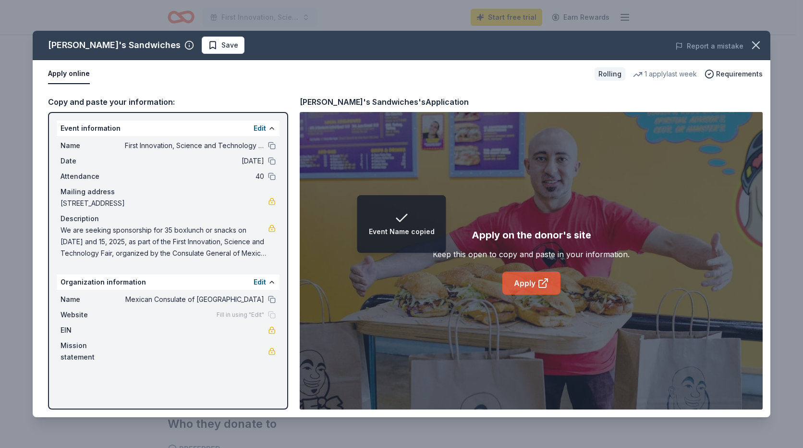
click at [520, 273] on link "Apply" at bounding box center [531, 282] width 58 height 23
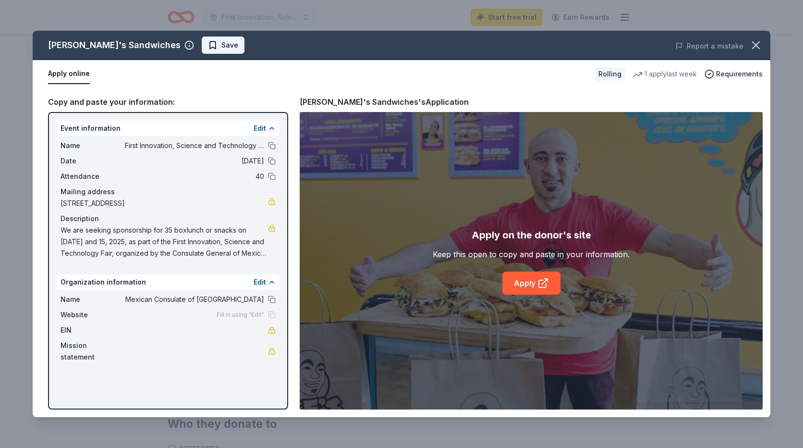
click at [221, 46] on span "Save" at bounding box center [229, 45] width 17 height 12
click at [762, 44] on icon "button" at bounding box center [755, 44] width 13 height 13
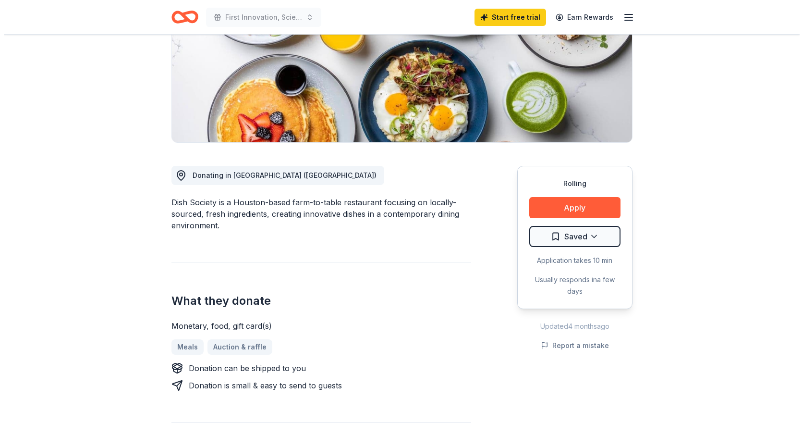
scroll to position [96, 0]
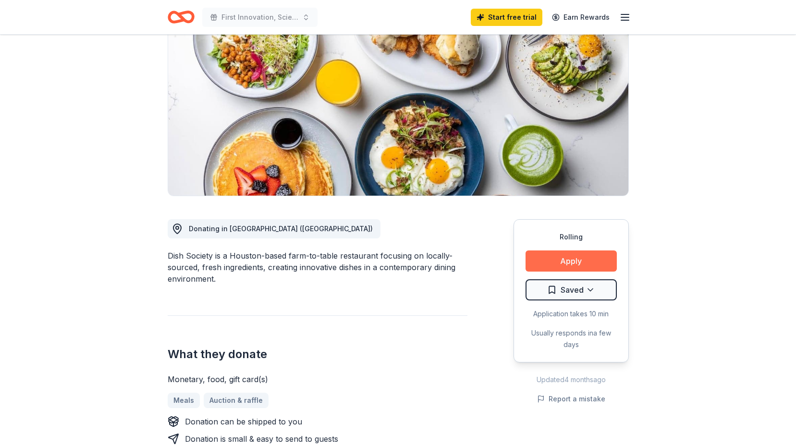
click at [590, 264] on button "Apply" at bounding box center [570, 260] width 91 height 21
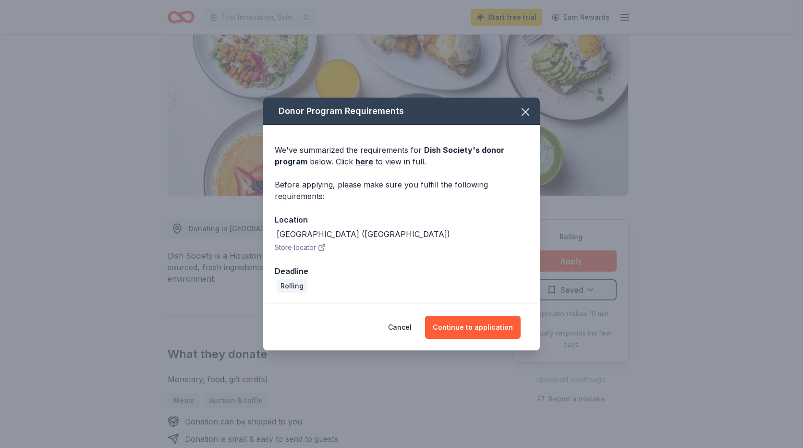
drag, startPoint x: 491, startPoint y: 327, endPoint x: 315, endPoint y: 264, distance: 187.6
click at [323, 313] on div "Cancel Continue to application" at bounding box center [401, 327] width 277 height 46
click at [475, 332] on button "Continue to application" at bounding box center [473, 327] width 96 height 23
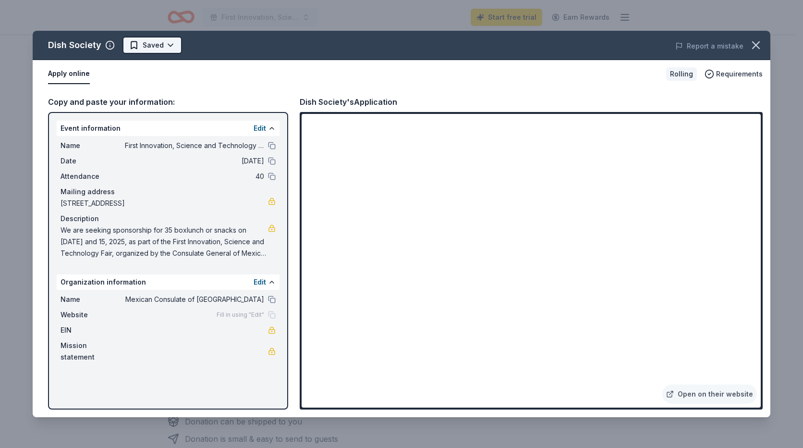
click at [162, 46] on html "First Innovation, Science and Technology Fair Start free trial Earn Rewards Rol…" at bounding box center [401, 128] width 803 height 448
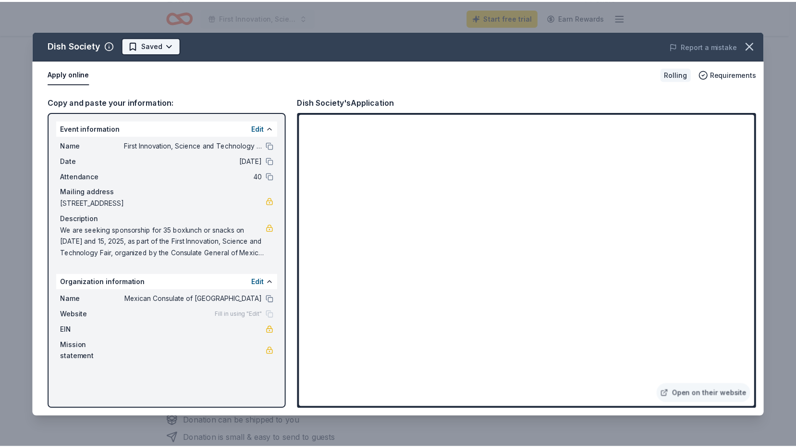
scroll to position [0, 0]
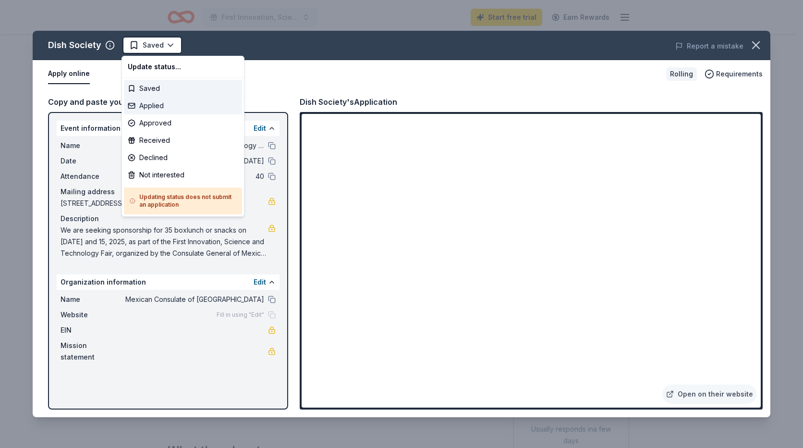
click at [161, 110] on div "Applied" at bounding box center [183, 105] width 118 height 17
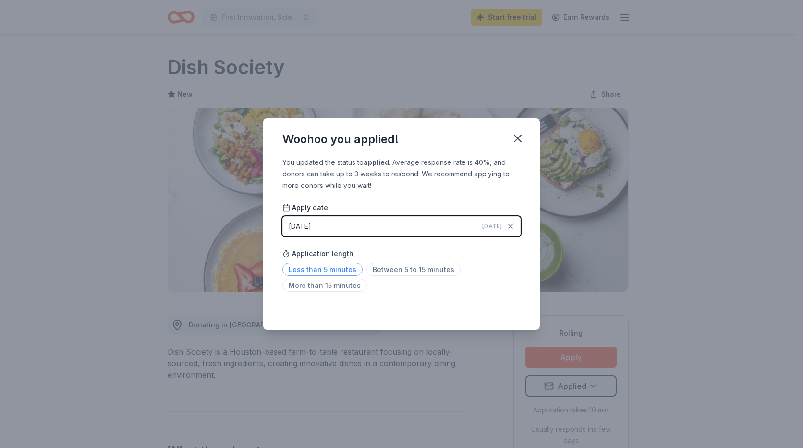
click at [340, 274] on span "Less than 5 minutes" at bounding box center [322, 269] width 80 height 13
click at [316, 270] on span "Less than 5 minutes" at bounding box center [322, 269] width 80 height 13
click at [521, 137] on icon "button" at bounding box center [517, 138] width 13 height 13
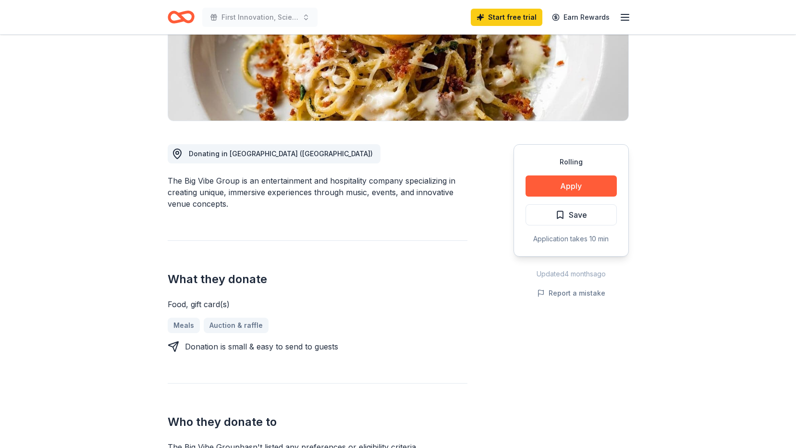
scroll to position [142, 0]
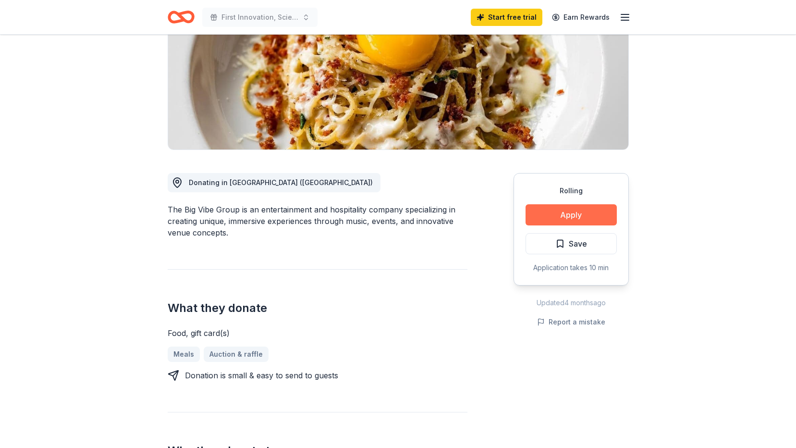
click at [574, 220] on button "Apply" at bounding box center [570, 214] width 91 height 21
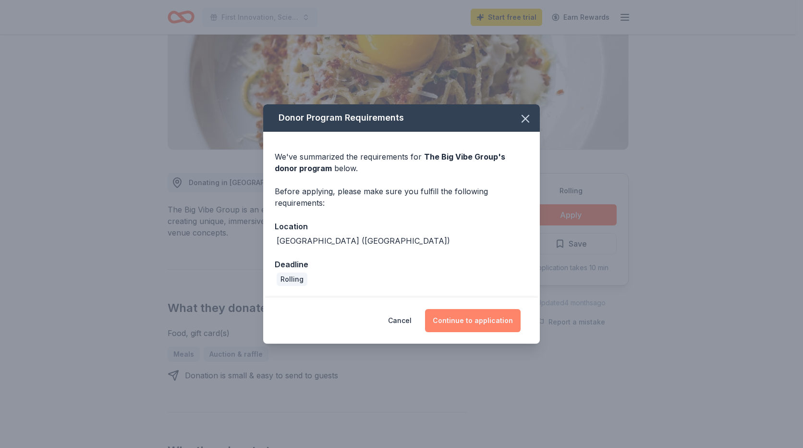
click at [501, 320] on button "Continue to application" at bounding box center [473, 320] width 96 height 23
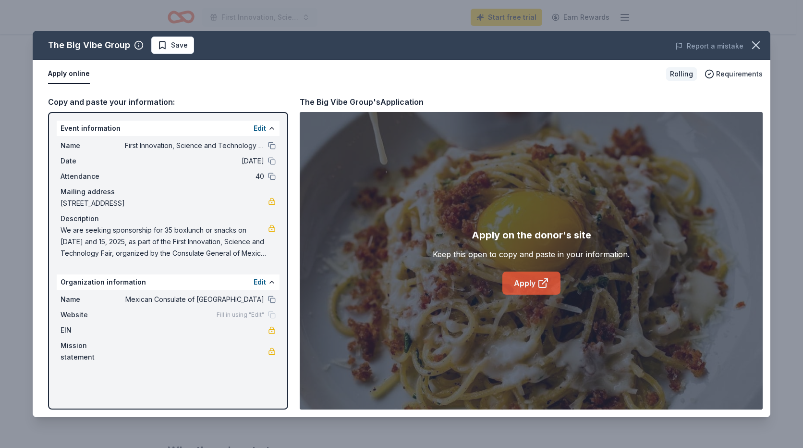
click at [522, 290] on link "Apply" at bounding box center [531, 282] width 58 height 23
click at [757, 44] on icon "button" at bounding box center [756, 45] width 7 height 7
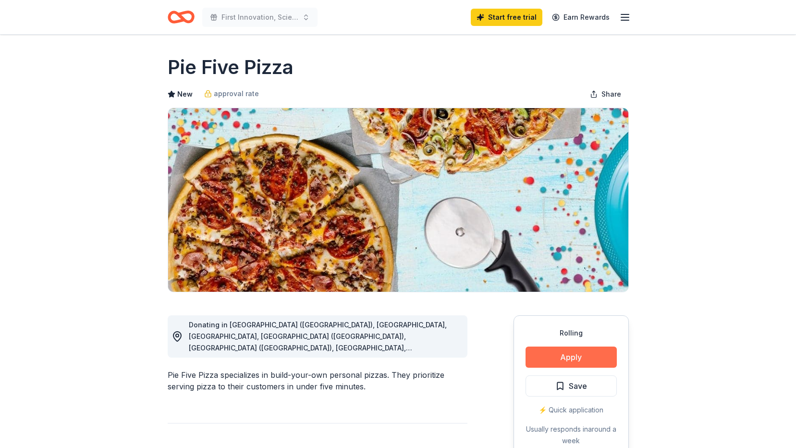
click at [587, 359] on button "Apply" at bounding box center [570, 356] width 91 height 21
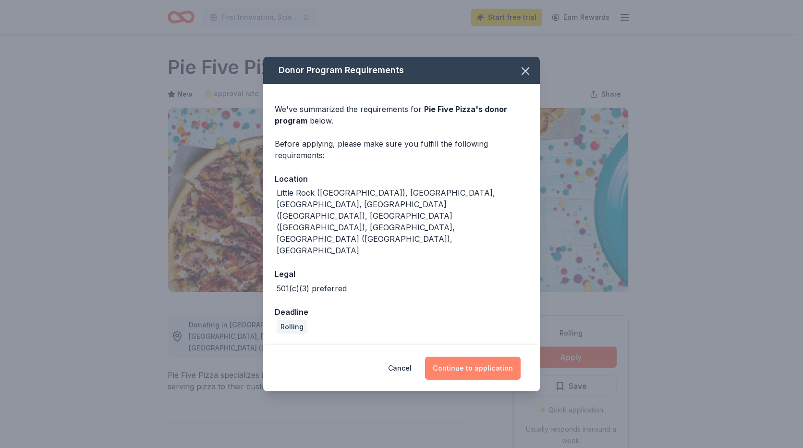
click at [477, 356] on button "Continue to application" at bounding box center [473, 367] width 96 height 23
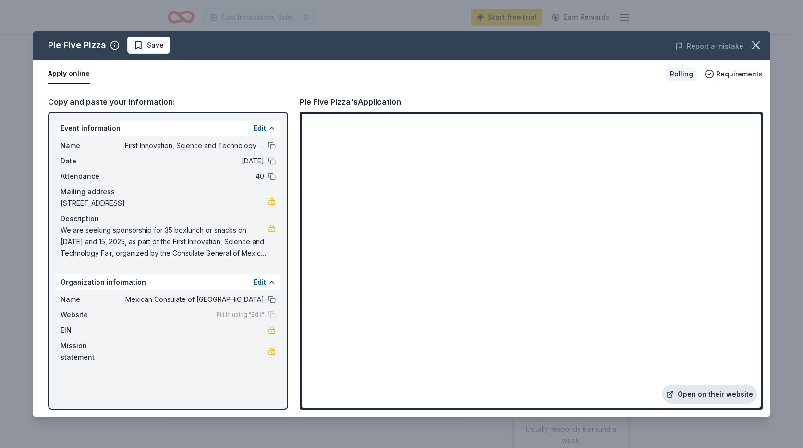
click at [722, 393] on link "Open on their website" at bounding box center [709, 393] width 95 height 19
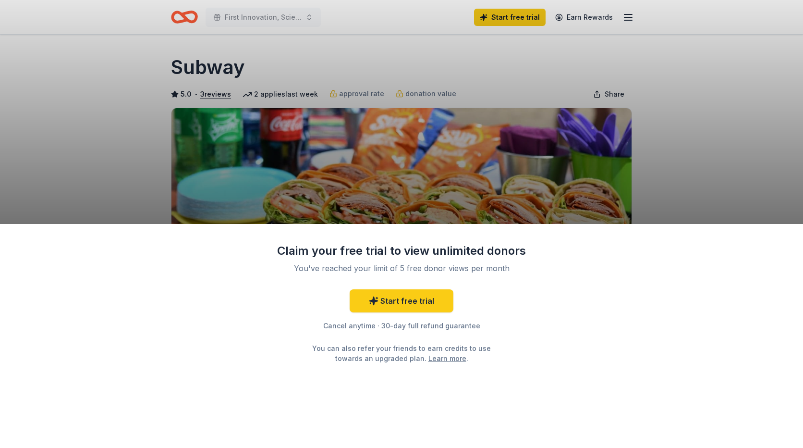
click at [728, 174] on div "Claim your free trial to view unlimited donors You've reached your limit of 5 f…" at bounding box center [401, 224] width 803 height 448
click at [415, 325] on div "Cancel anytime · 30-day full refund guarantee" at bounding box center [402, 326] width 250 height 12
click at [423, 308] on link "Start free trial" at bounding box center [402, 300] width 104 height 23
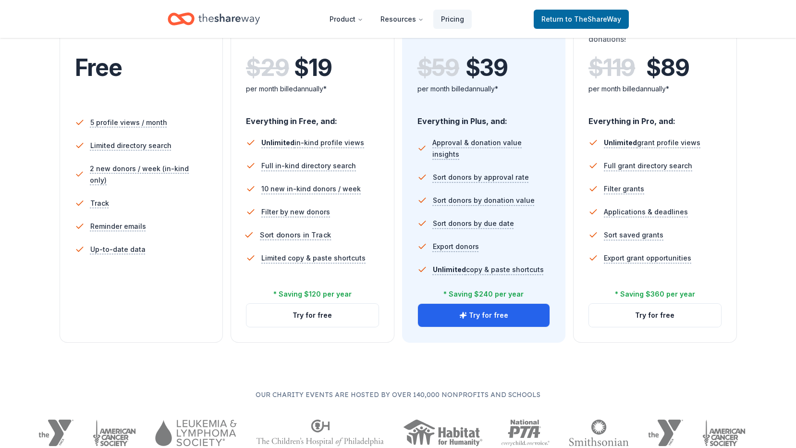
scroll to position [240, 0]
